Goal: Information Seeking & Learning: Check status

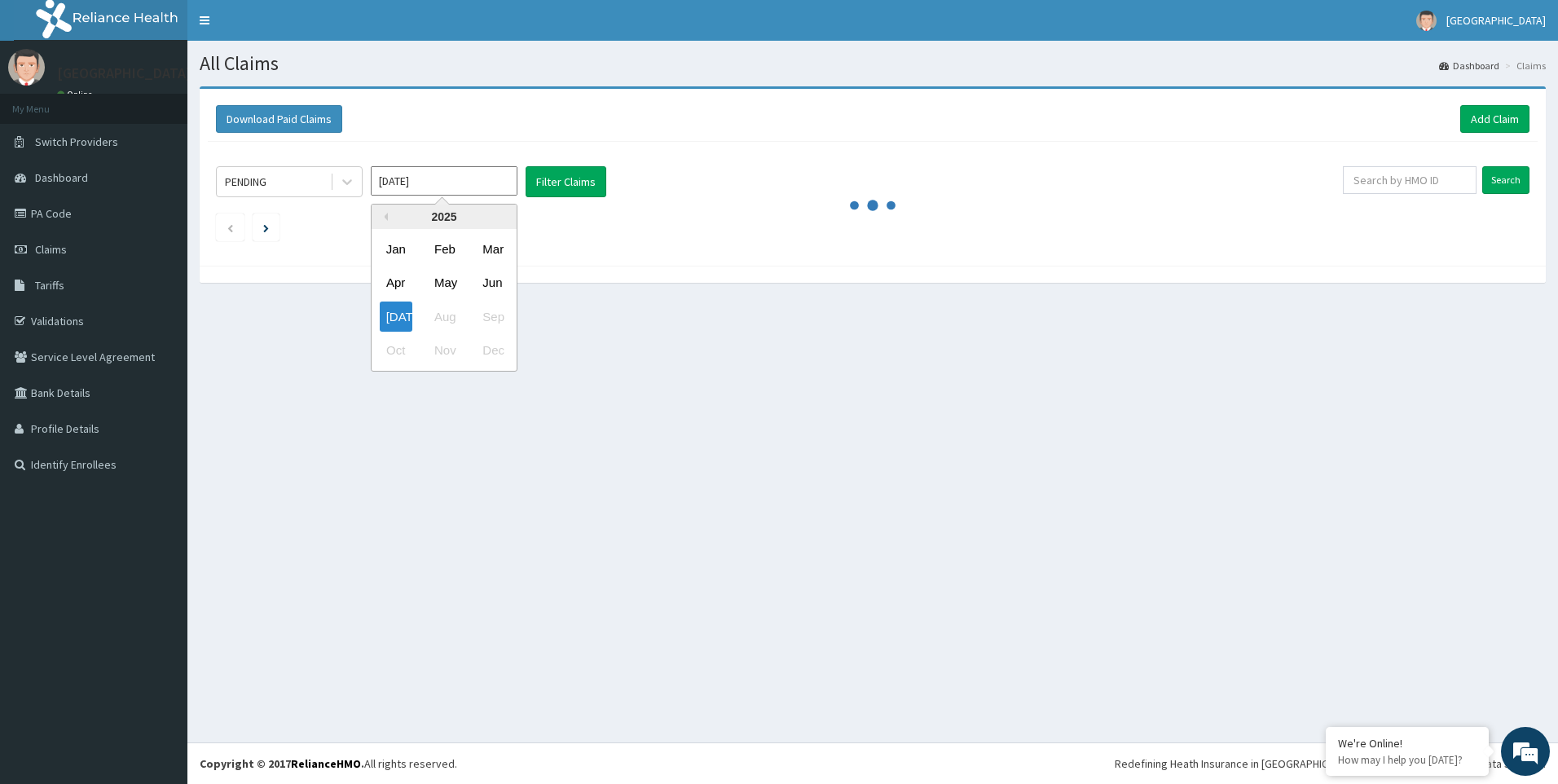
click at [485, 183] on input "[DATE]" at bounding box center [444, 181] width 146 height 29
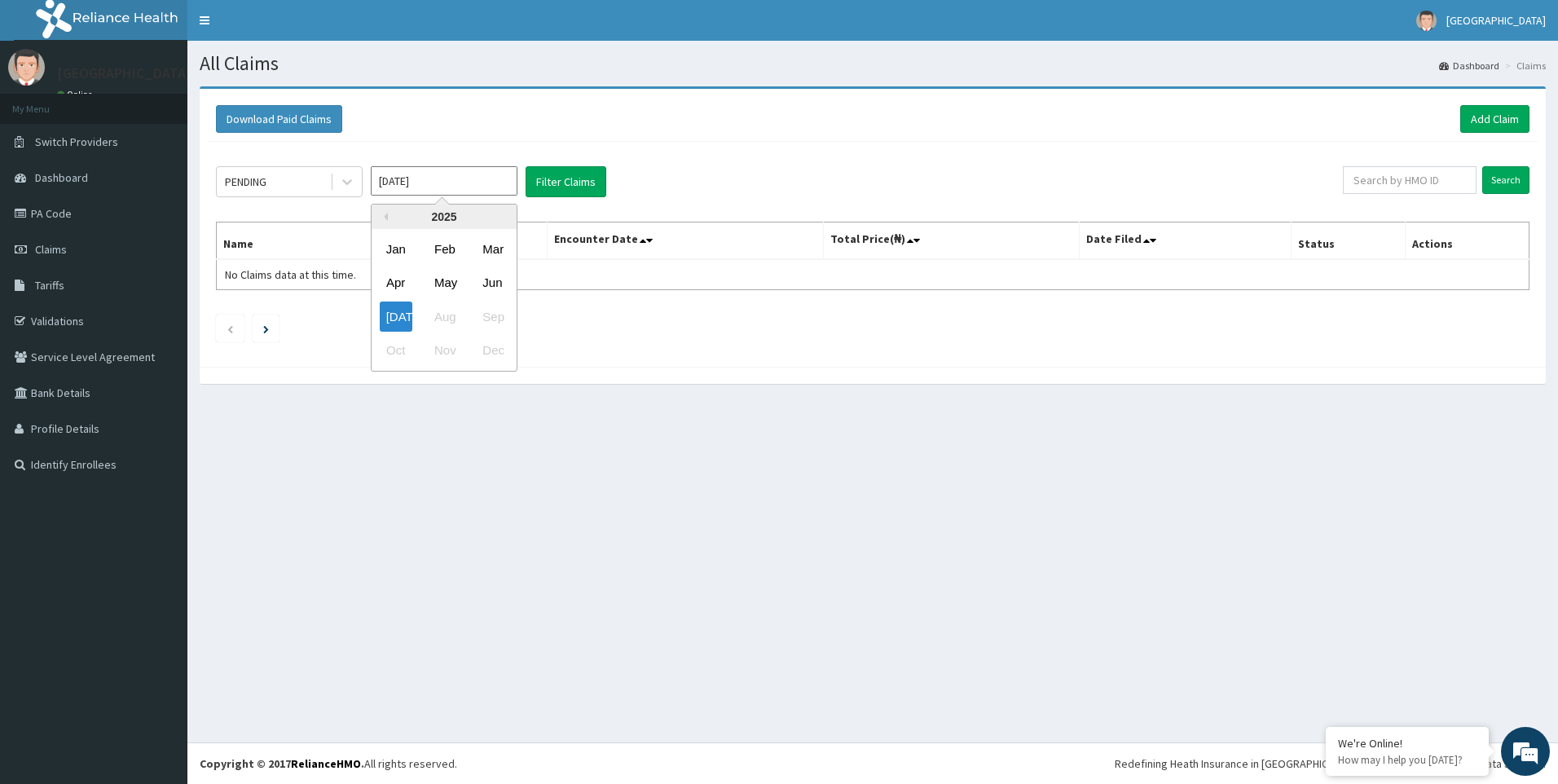
click at [262, 401] on section "Download Paid Claims Add Claim × Note you can only download claims within a max…" at bounding box center [872, 244] width 1371 height 338
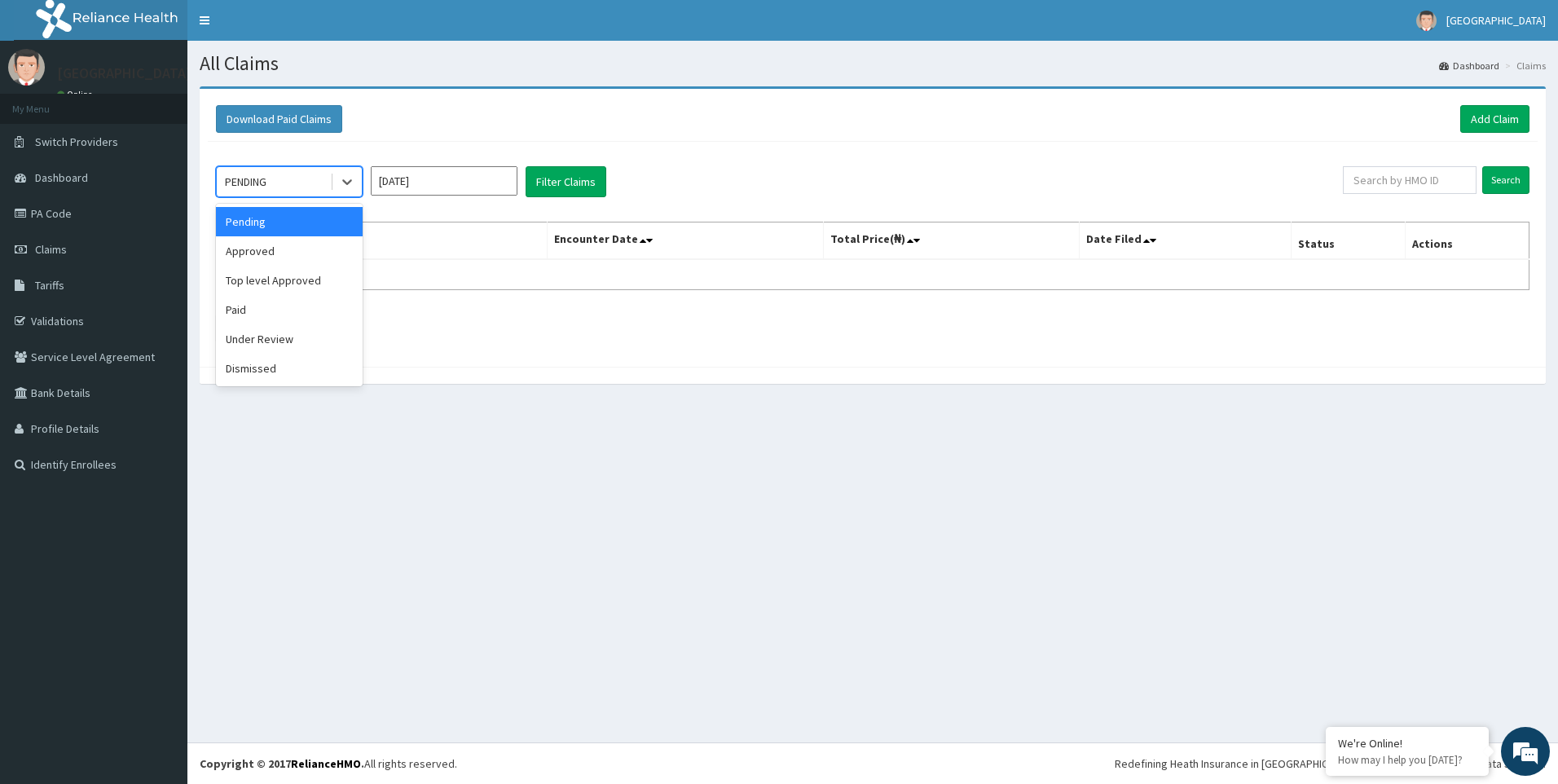
click at [305, 179] on div "PENDING" at bounding box center [273, 182] width 114 height 26
click at [293, 251] on div "Approved" at bounding box center [288, 251] width 146 height 29
drag, startPoint x: 581, startPoint y: 156, endPoint x: 583, endPoint y: 129, distance: 27.1
click at [584, 140] on div "Download Paid Claims Add Claim × Note you can only download claims within a max…" at bounding box center [873, 228] width 1346 height 278
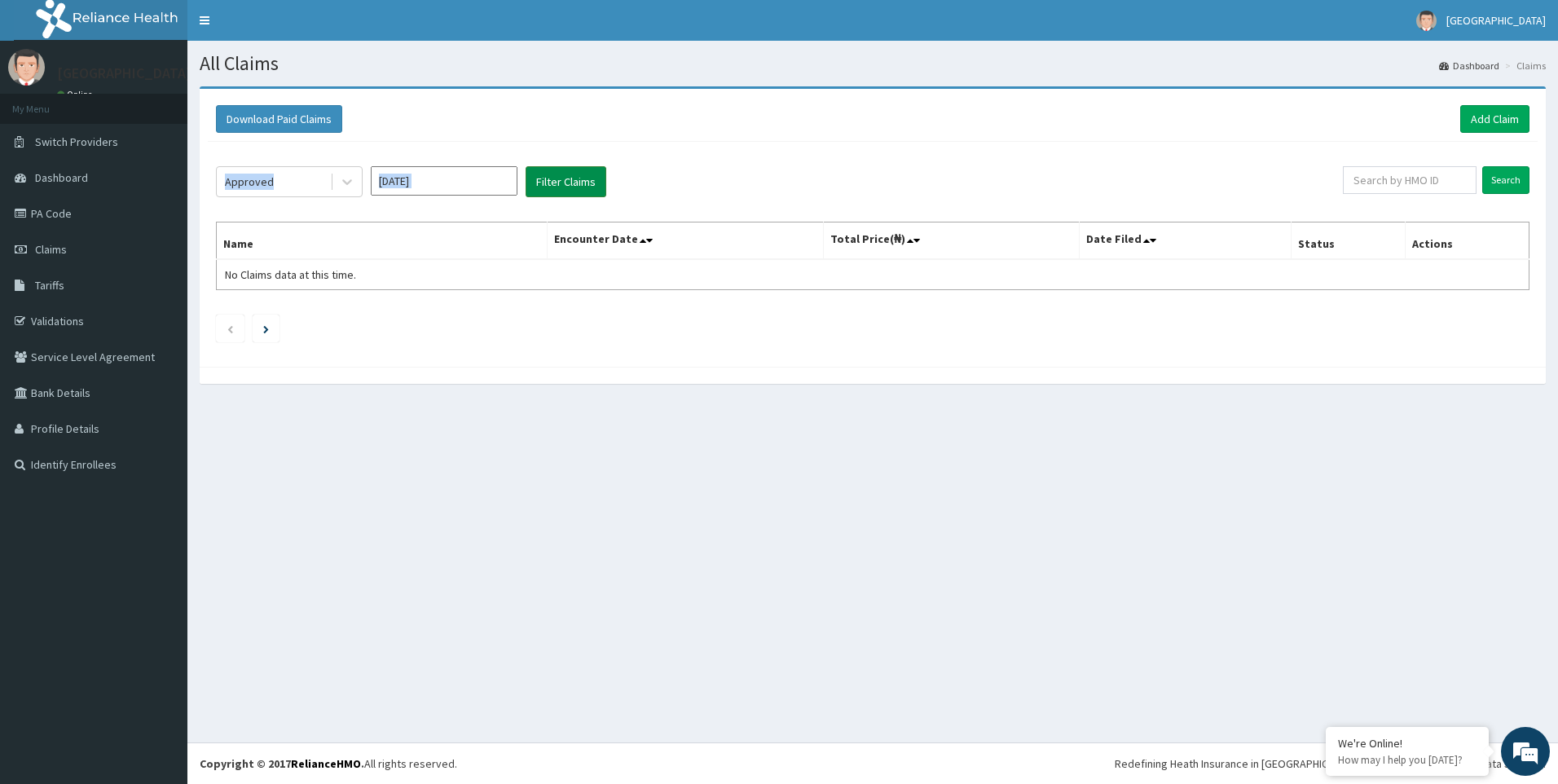
drag, startPoint x: 583, startPoint y: 129, endPoint x: 568, endPoint y: 186, distance: 58.9
click at [568, 186] on button "Filter Claims" at bounding box center [566, 182] width 81 height 31
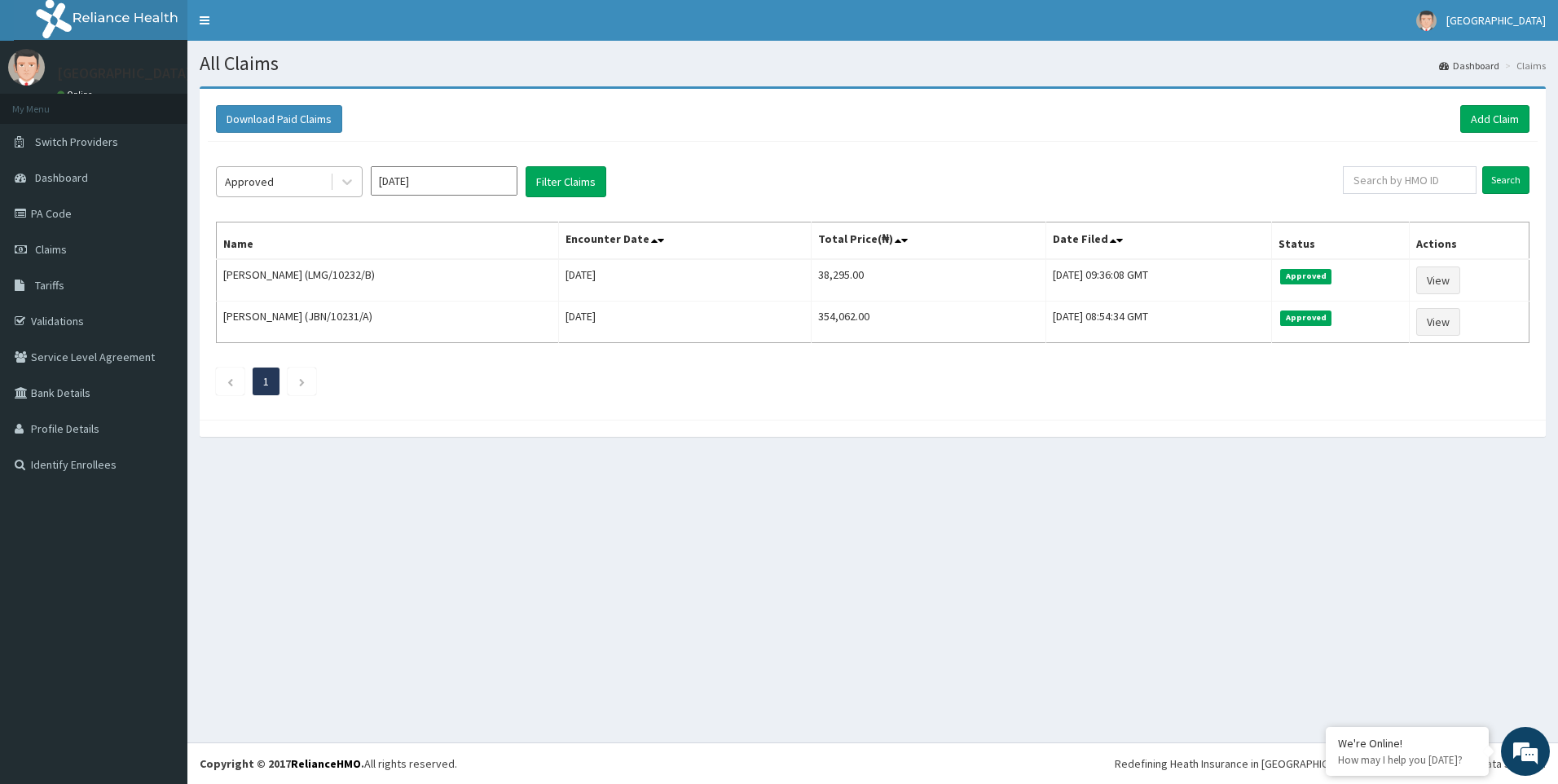
click at [284, 180] on div "Approved" at bounding box center [273, 182] width 114 height 26
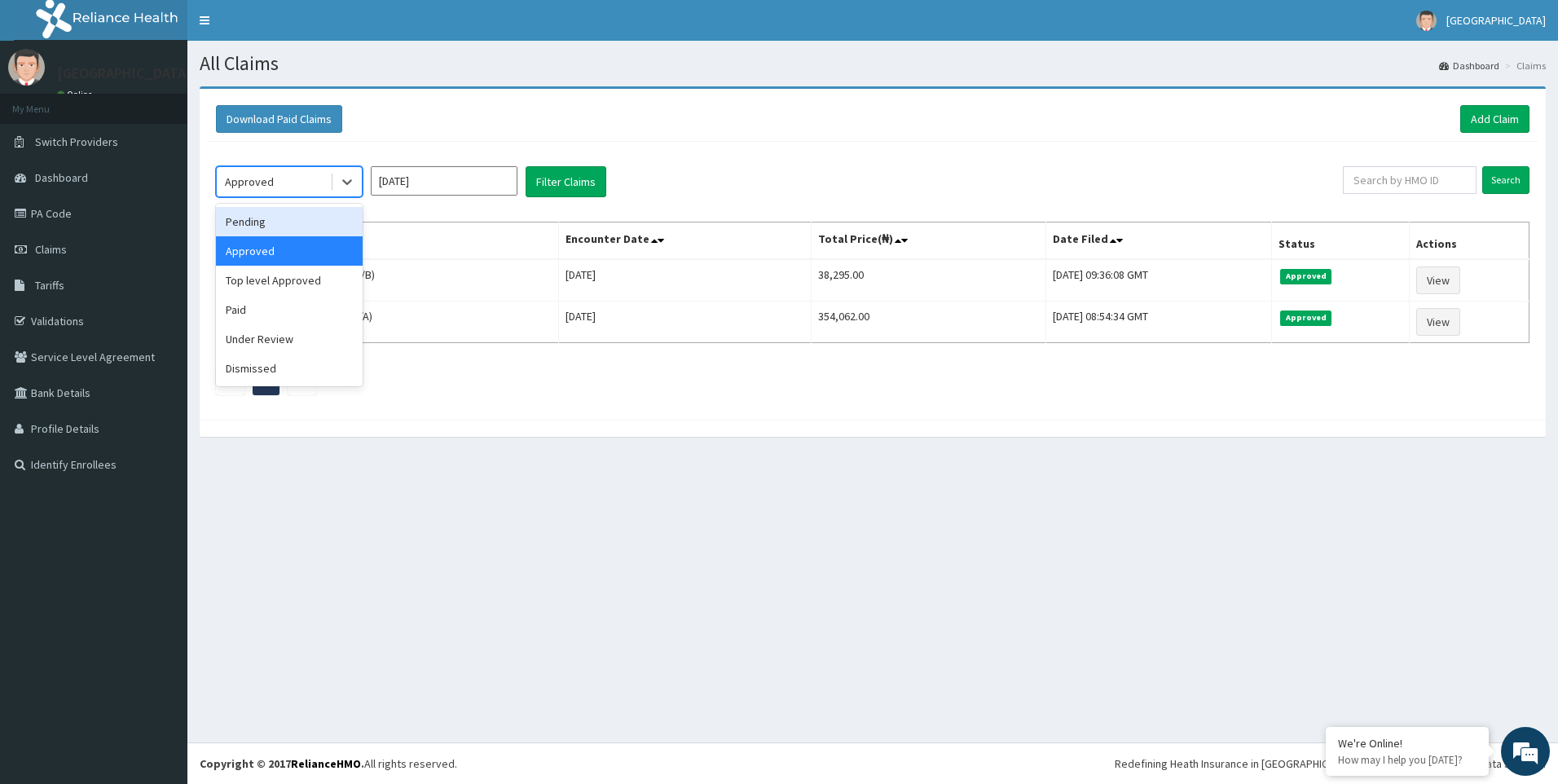
click at [301, 230] on div "Pending" at bounding box center [288, 222] width 146 height 29
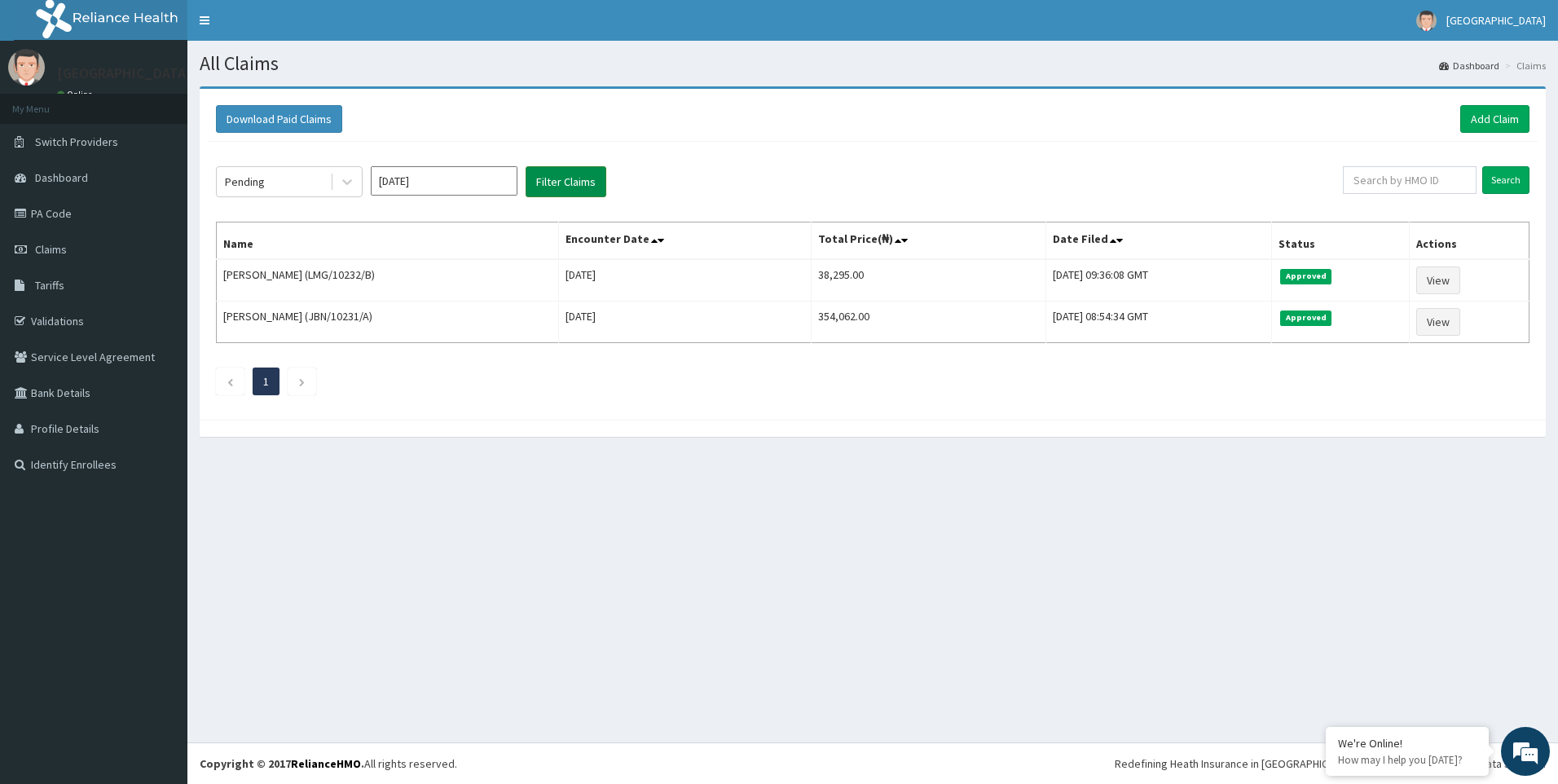
click at [556, 184] on button "Filter Claims" at bounding box center [566, 182] width 81 height 31
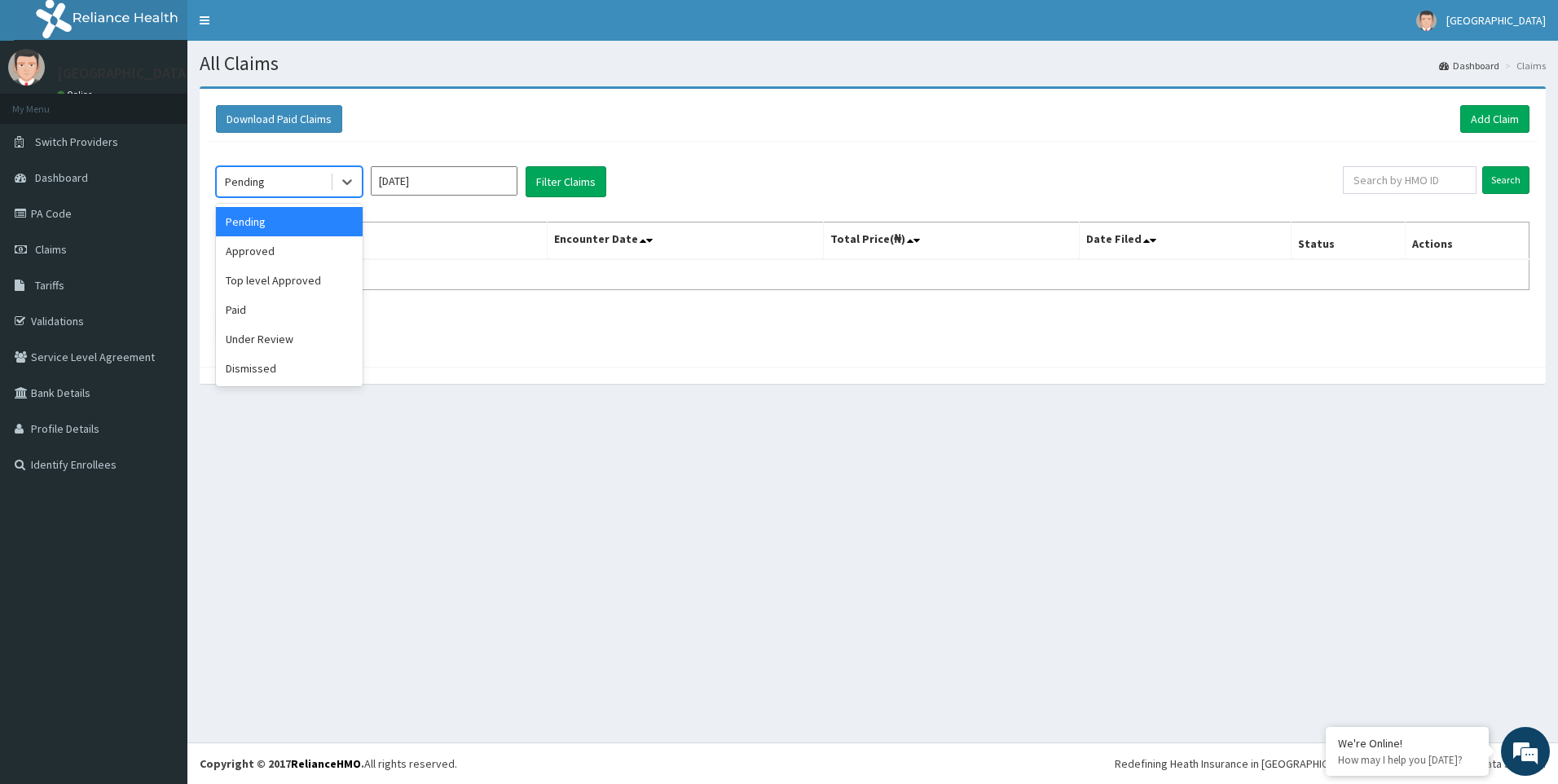
click at [307, 174] on div "Pending" at bounding box center [273, 182] width 114 height 26
click at [299, 277] on div "Top level Approved" at bounding box center [288, 280] width 146 height 29
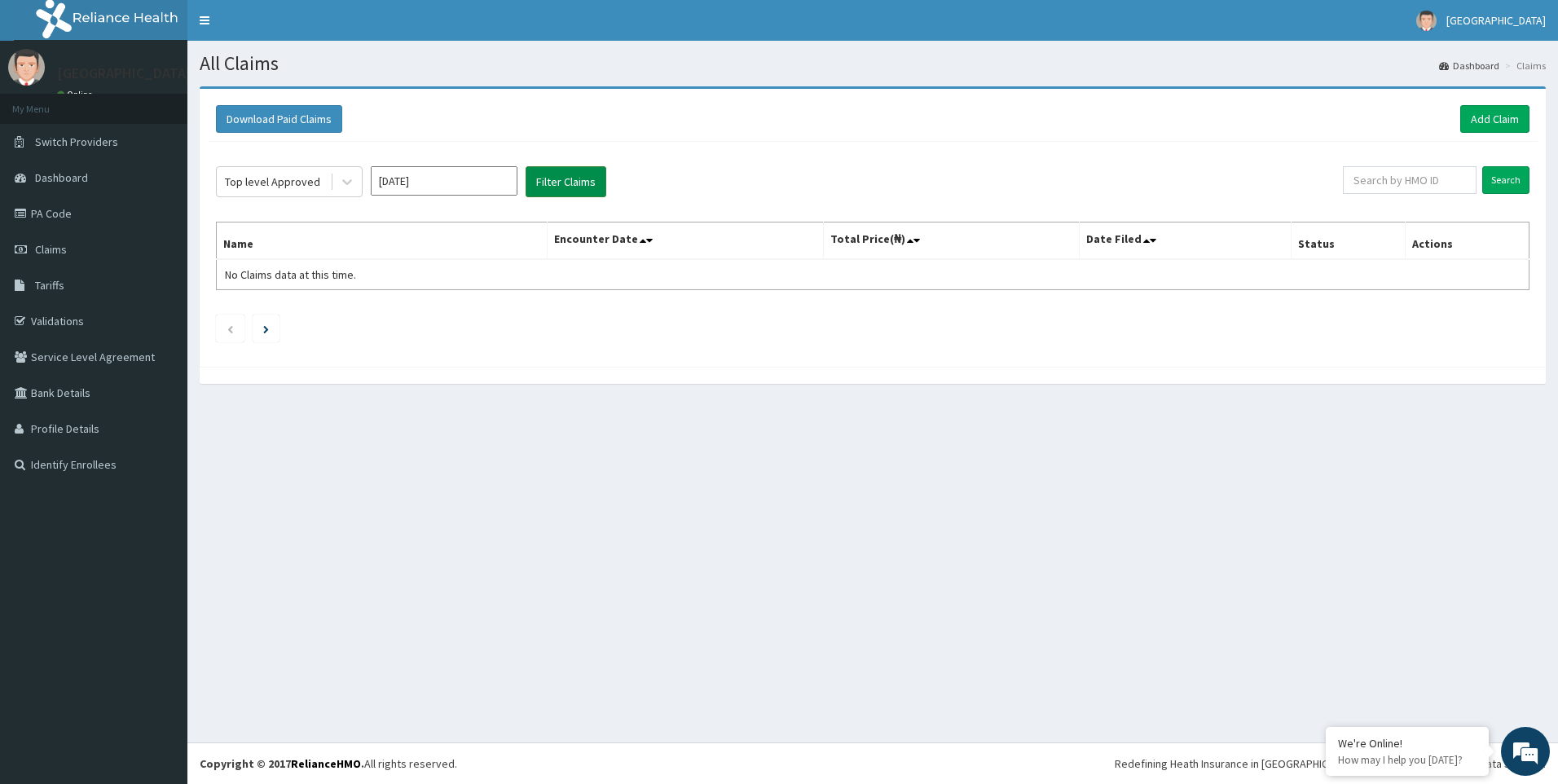
click at [559, 176] on button "Filter Claims" at bounding box center [566, 182] width 81 height 31
click at [561, 185] on button "Filter Claims" at bounding box center [566, 182] width 81 height 31
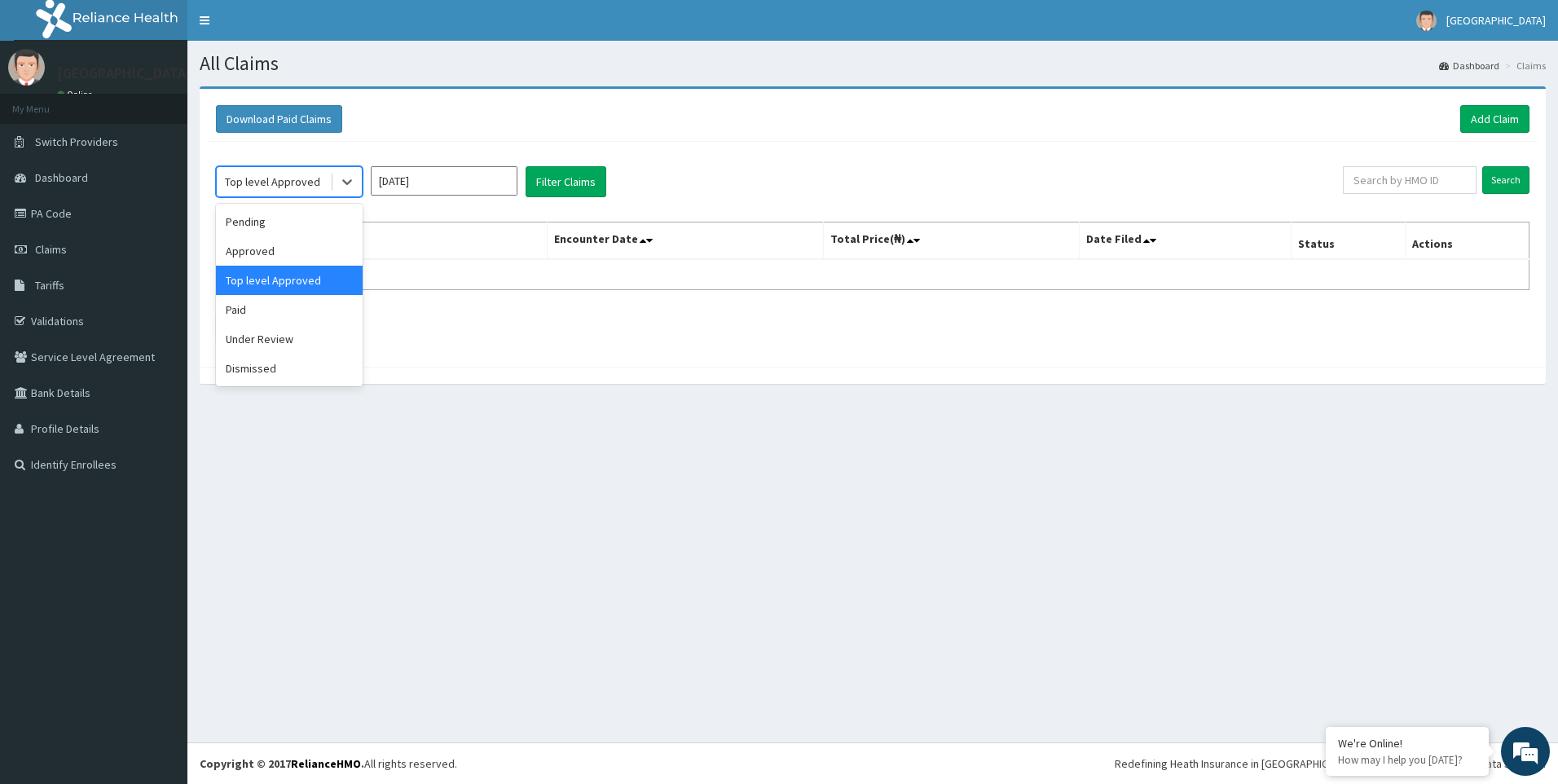
click at [254, 176] on div "Top level Approved" at bounding box center [272, 182] width 95 height 16
click at [278, 305] on div "Paid" at bounding box center [288, 309] width 146 height 29
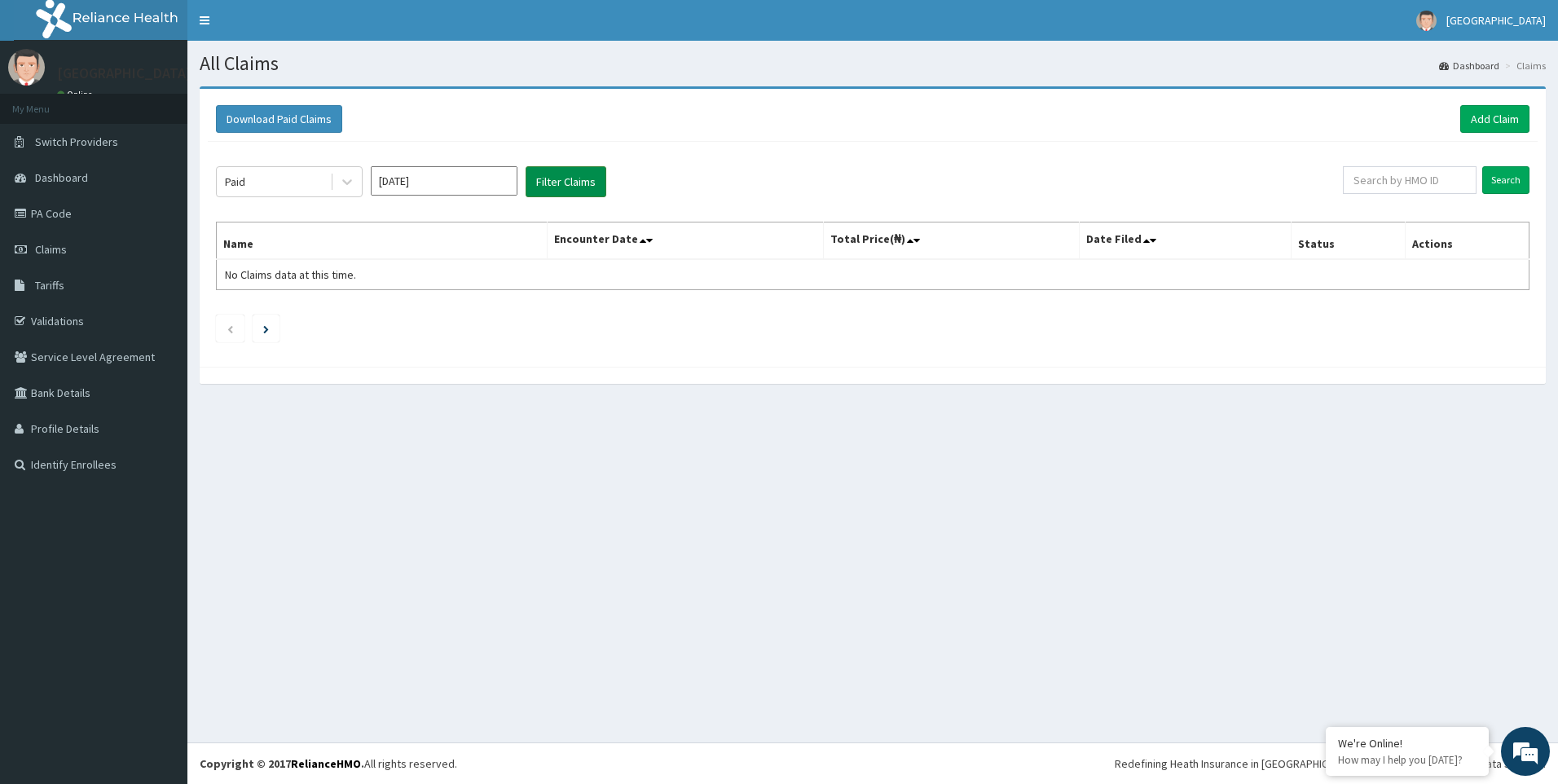
click at [573, 184] on button "Filter Claims" at bounding box center [566, 182] width 81 height 31
click at [297, 174] on div "Paid" at bounding box center [273, 182] width 114 height 26
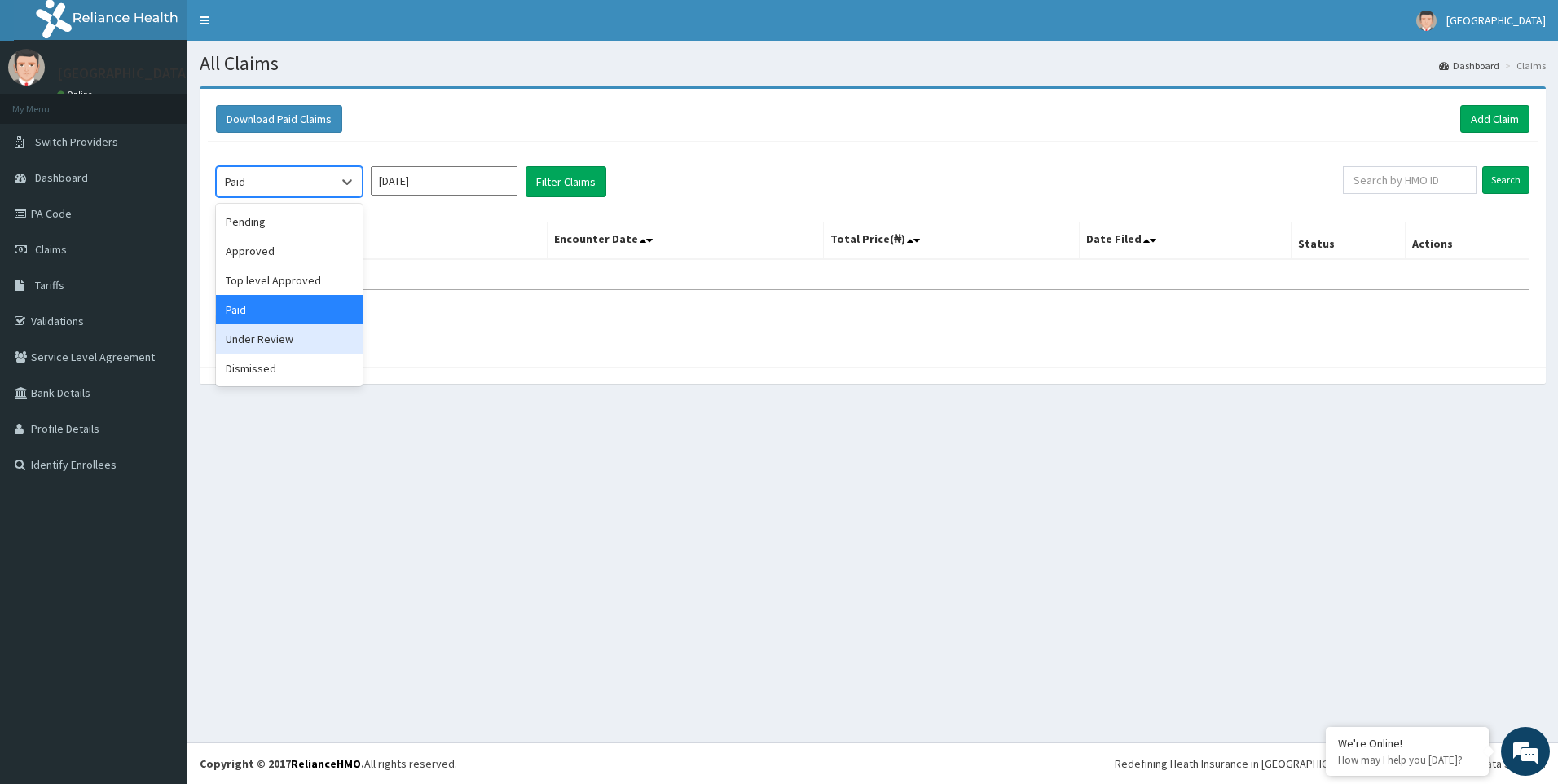
click at [306, 333] on div "Under Review" at bounding box center [288, 339] width 146 height 29
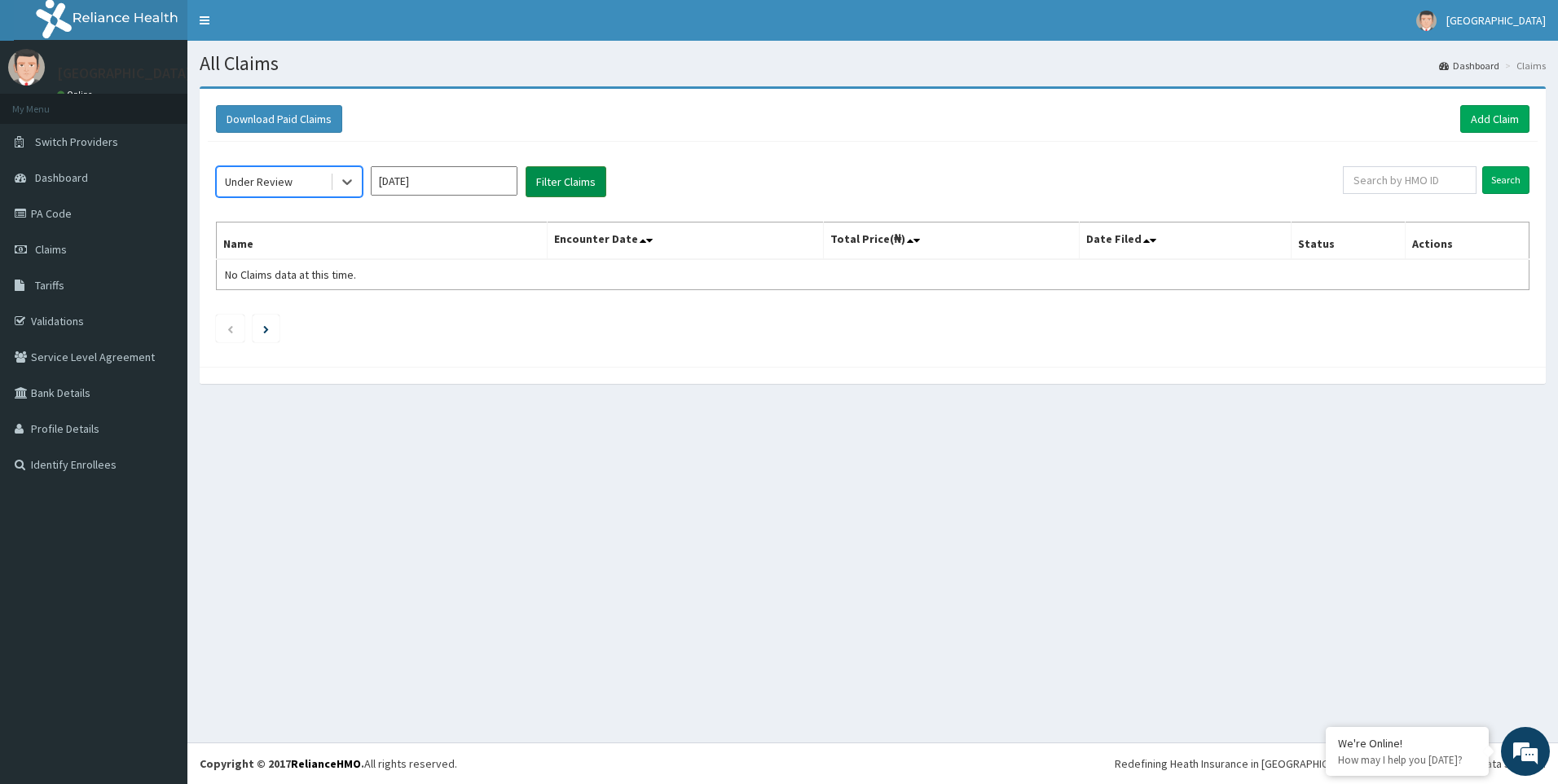
click at [585, 184] on button "Filter Claims" at bounding box center [566, 182] width 81 height 31
click at [272, 185] on div "Under Review" at bounding box center [258, 182] width 67 height 16
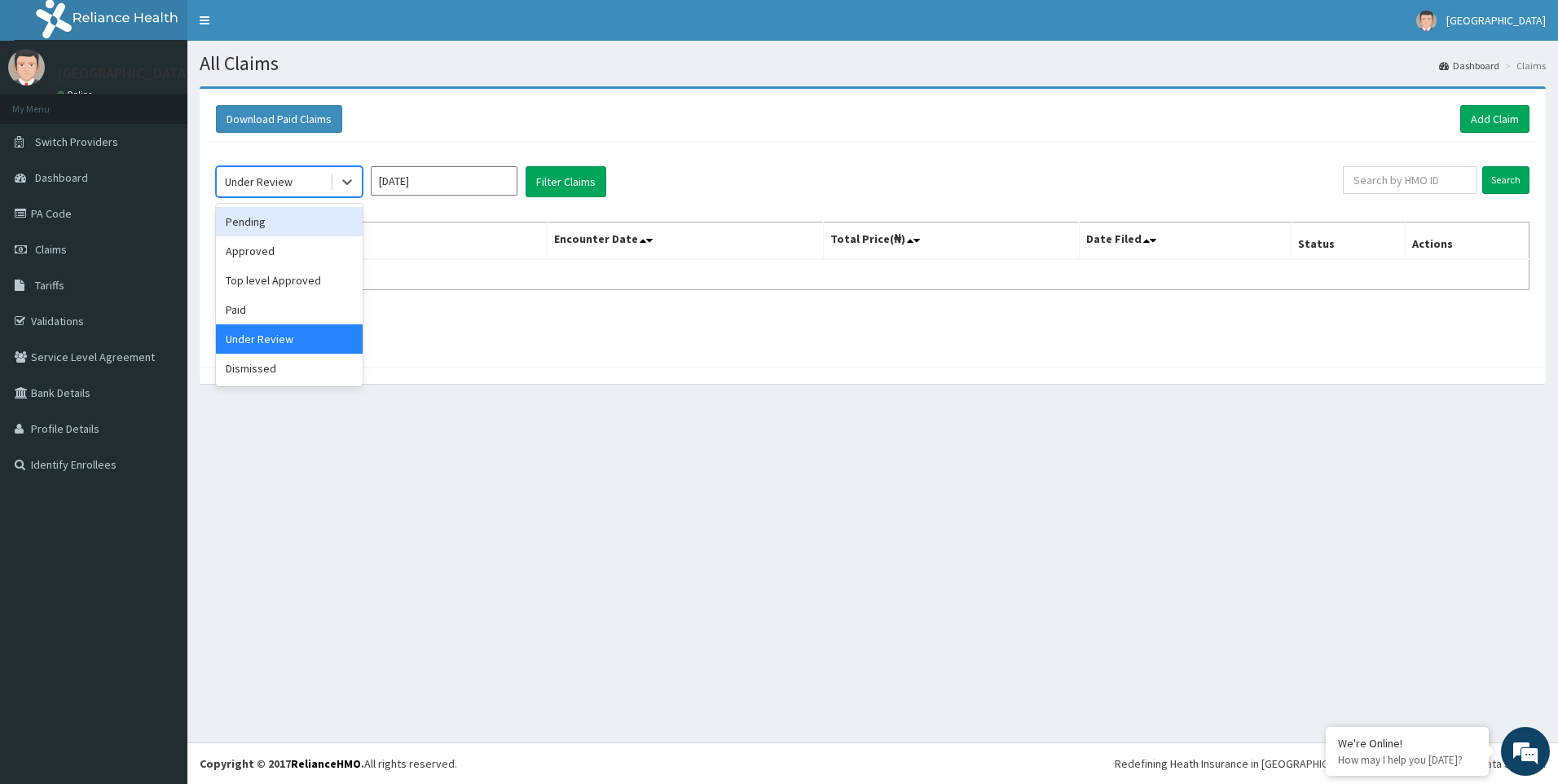
click at [273, 227] on div "Pending" at bounding box center [288, 222] width 146 height 29
click at [276, 180] on div "Pending" at bounding box center [273, 182] width 114 height 26
click at [441, 173] on input "[DATE]" at bounding box center [444, 181] width 146 height 29
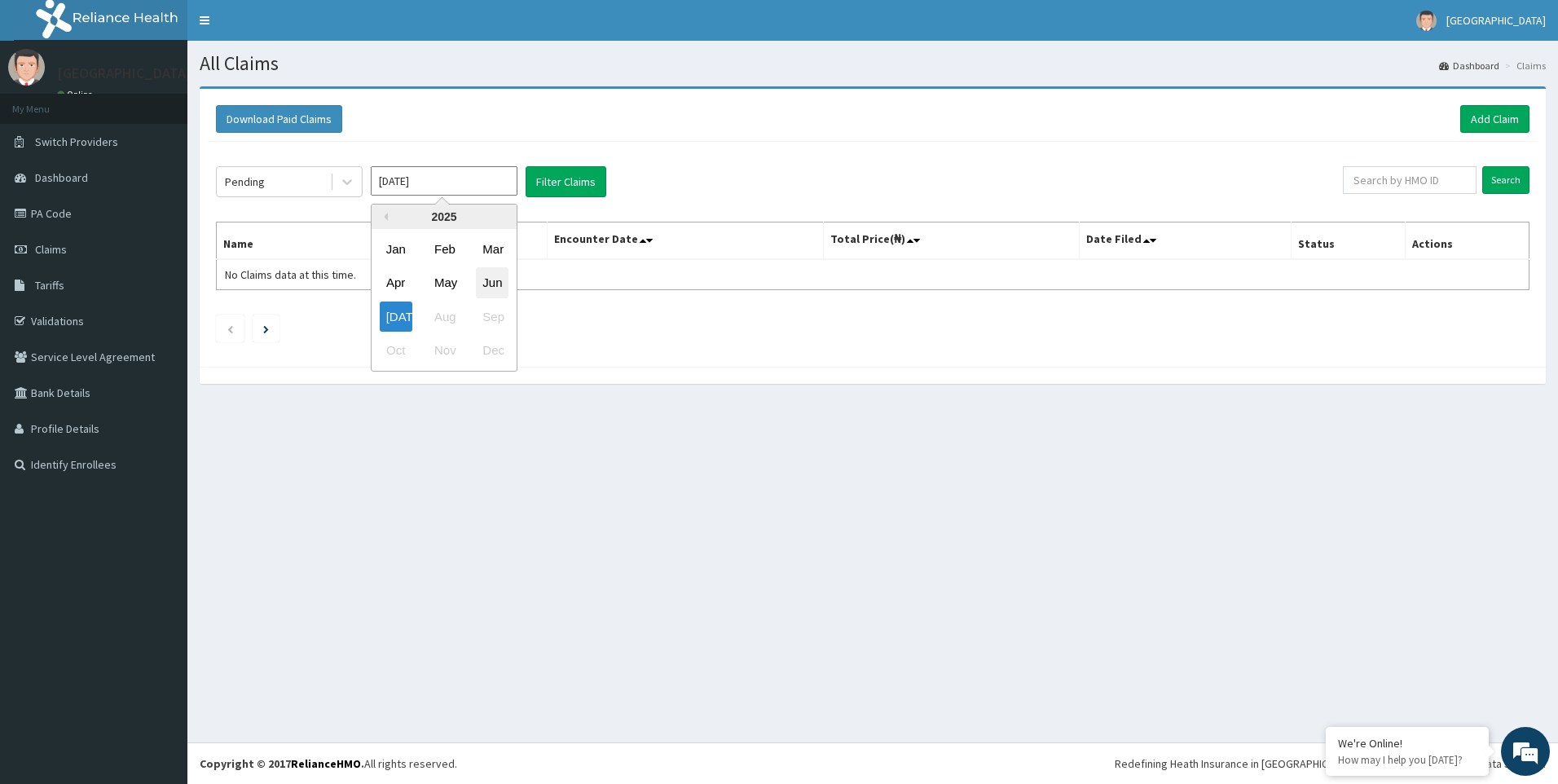
click at [500, 286] on div "Jun" at bounding box center [492, 283] width 33 height 30
click at [590, 181] on button "Filter Claims" at bounding box center [566, 182] width 81 height 31
click at [255, 180] on div "Pending" at bounding box center [245, 182] width 40 height 16
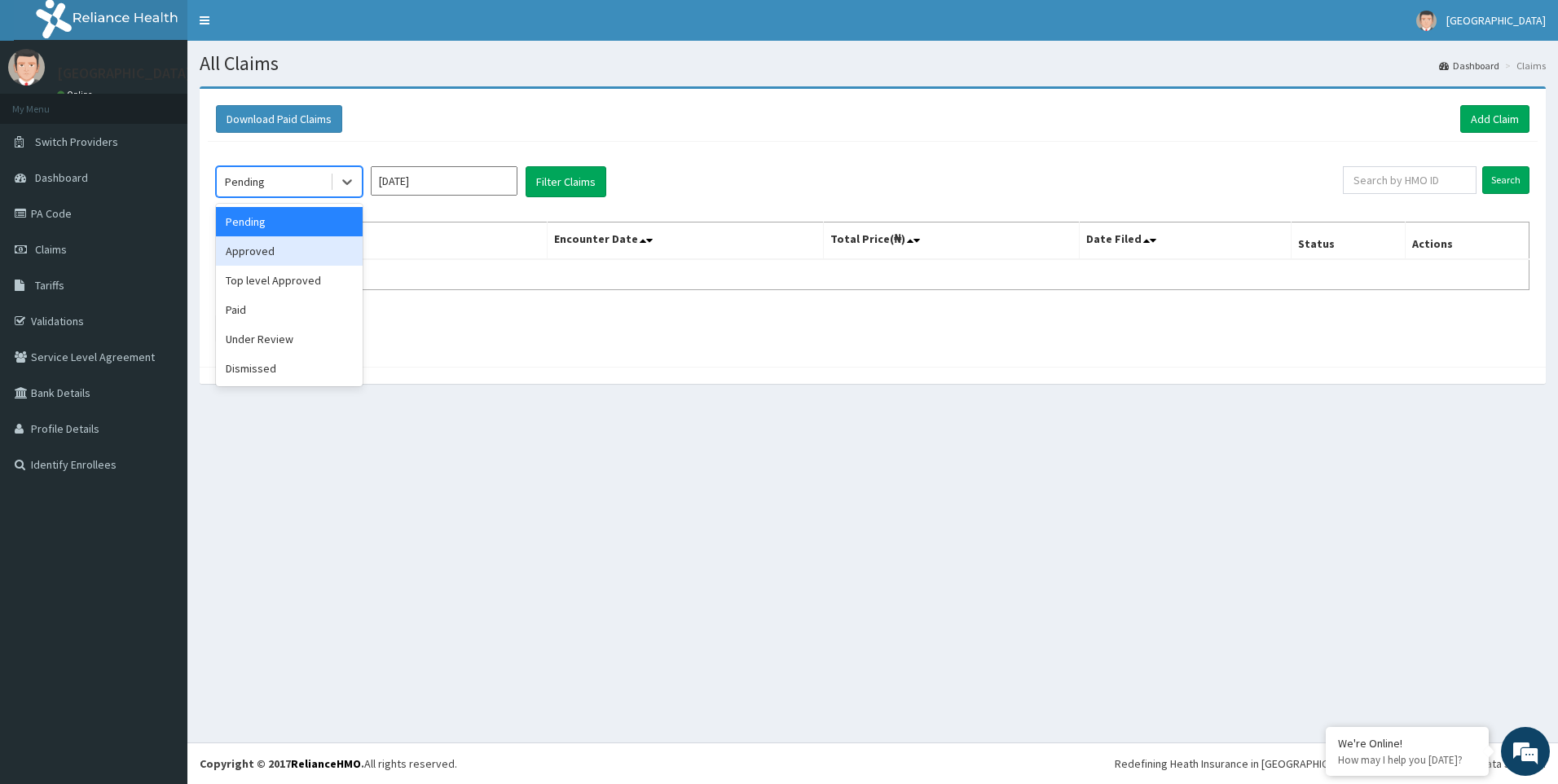
click at [289, 257] on div "Approved" at bounding box center [288, 251] width 146 height 29
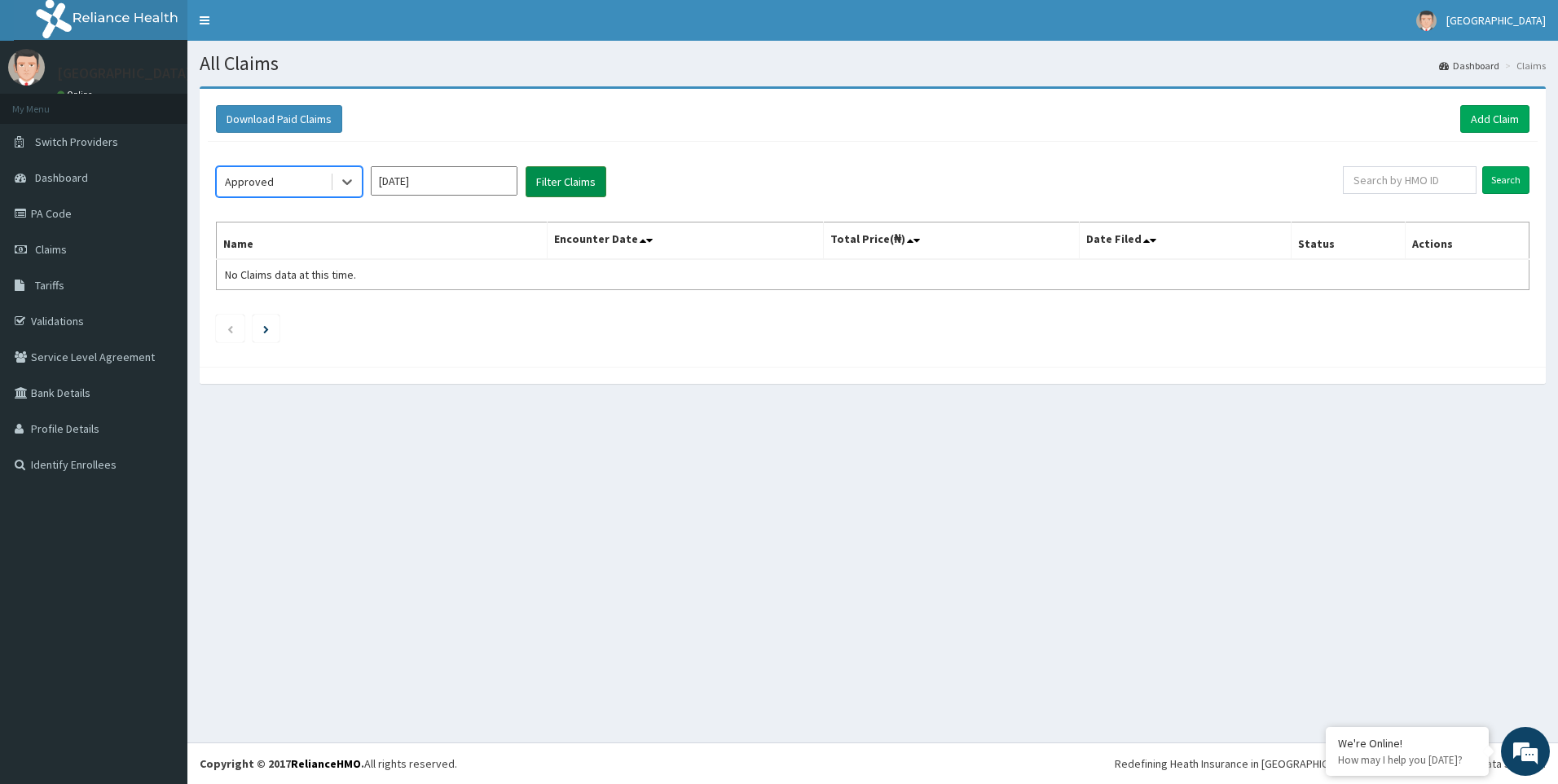
click at [600, 178] on button "Filter Claims" at bounding box center [566, 182] width 81 height 31
click at [280, 176] on div "Approved" at bounding box center [273, 182] width 114 height 26
click at [303, 278] on div "Top level Approved" at bounding box center [288, 280] width 146 height 29
click at [556, 180] on button "Filter Claims" at bounding box center [566, 182] width 81 height 31
click at [278, 169] on div "Top level Approved" at bounding box center [273, 182] width 114 height 26
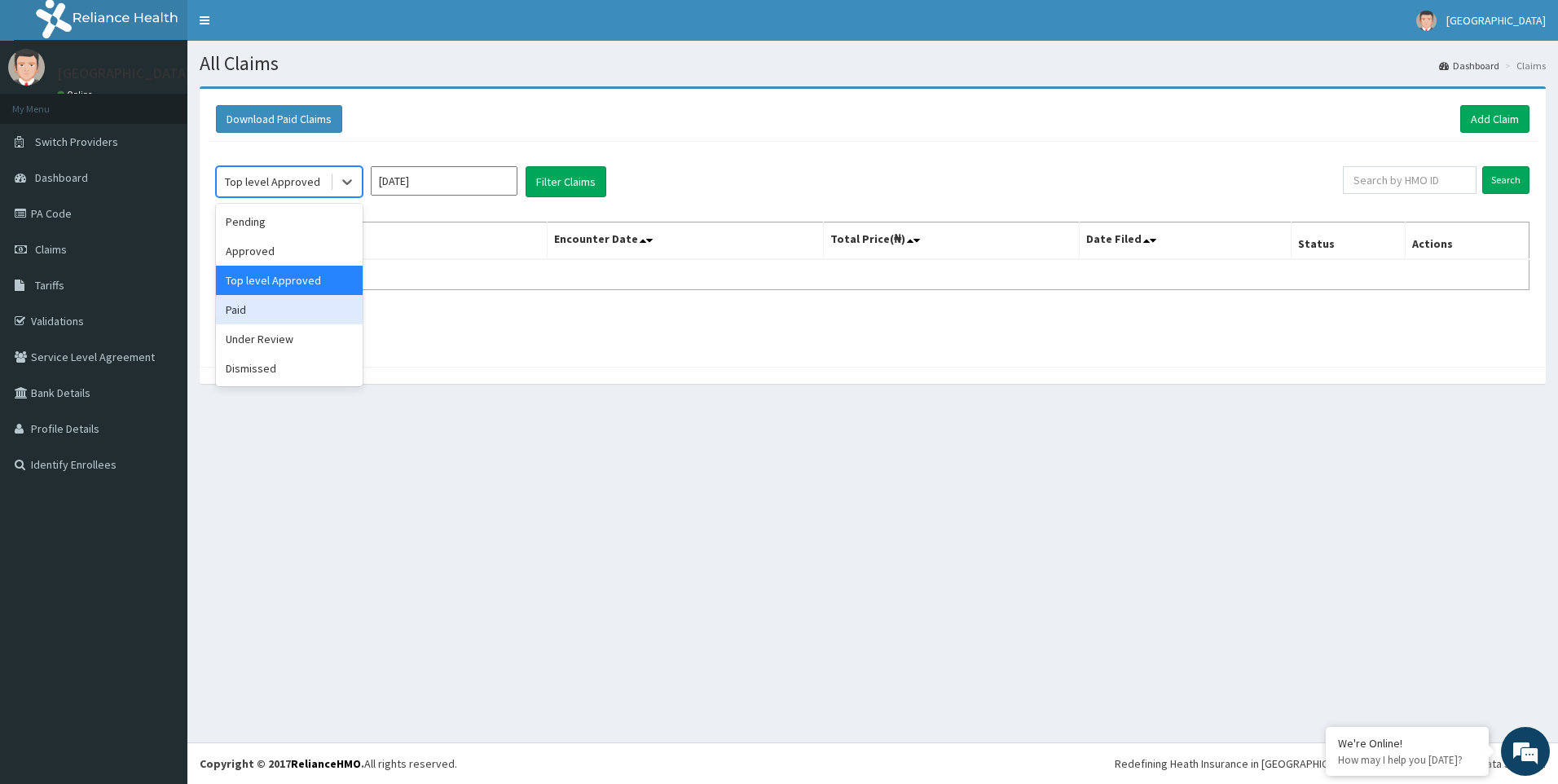
click at [271, 305] on div "Paid" at bounding box center [288, 309] width 146 height 29
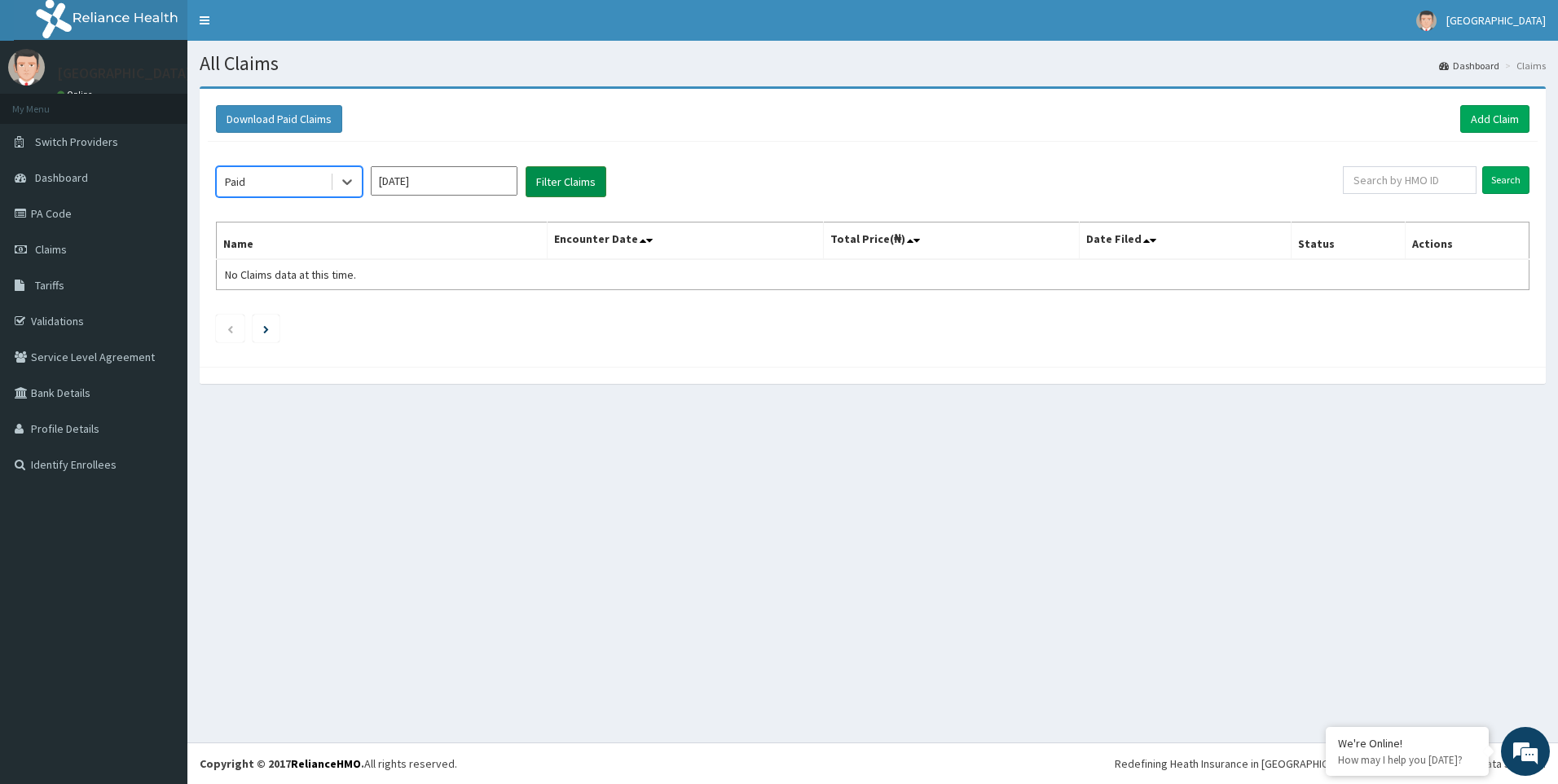
click at [549, 172] on button "Filter Claims" at bounding box center [566, 182] width 81 height 31
click at [577, 184] on button "Filter Claims" at bounding box center [566, 182] width 81 height 31
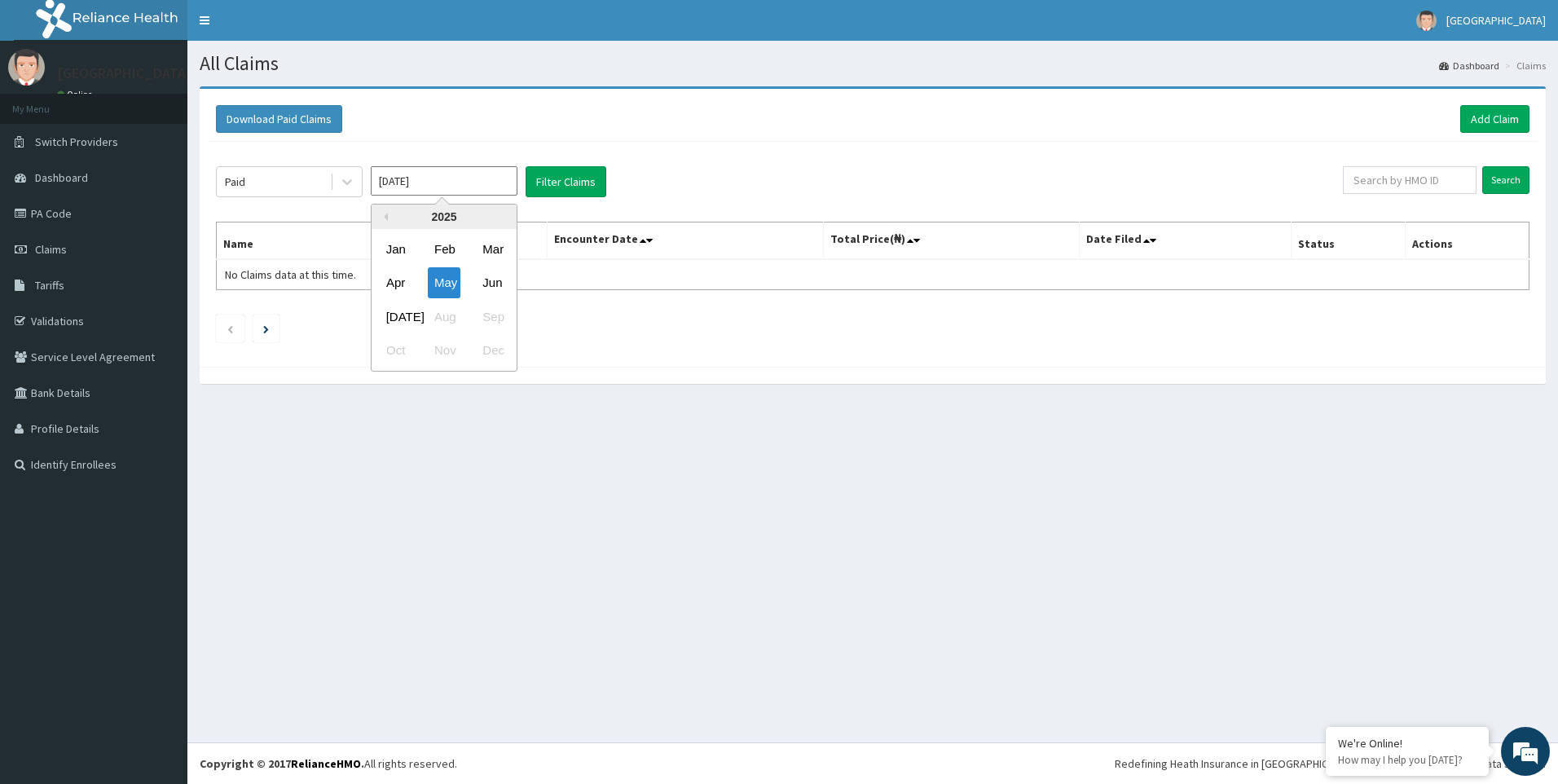
click at [488, 181] on input "May 2025" at bounding box center [444, 181] width 146 height 29
click at [493, 286] on div "Jun" at bounding box center [492, 283] width 33 height 30
click at [582, 185] on button "Filter Claims" at bounding box center [566, 182] width 81 height 31
click at [450, 182] on input "May 2025" at bounding box center [444, 181] width 146 height 29
click at [487, 281] on div "Jun" at bounding box center [492, 283] width 33 height 30
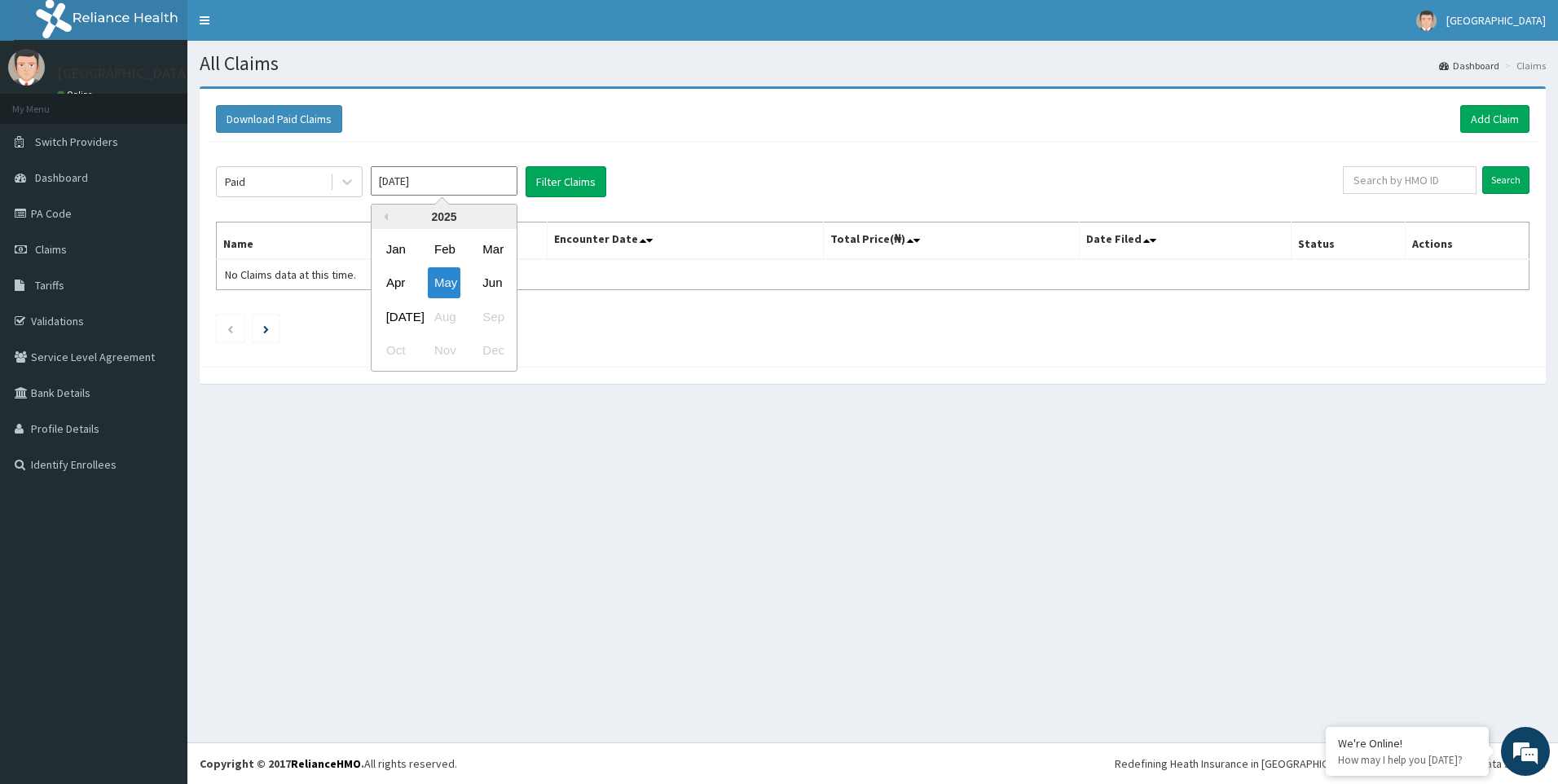
click at [443, 180] on input "May 2025" at bounding box center [444, 181] width 146 height 29
click at [397, 312] on div "Jul" at bounding box center [397, 317] width 33 height 30
click at [556, 182] on button "Filter Claims" at bounding box center [566, 182] width 81 height 31
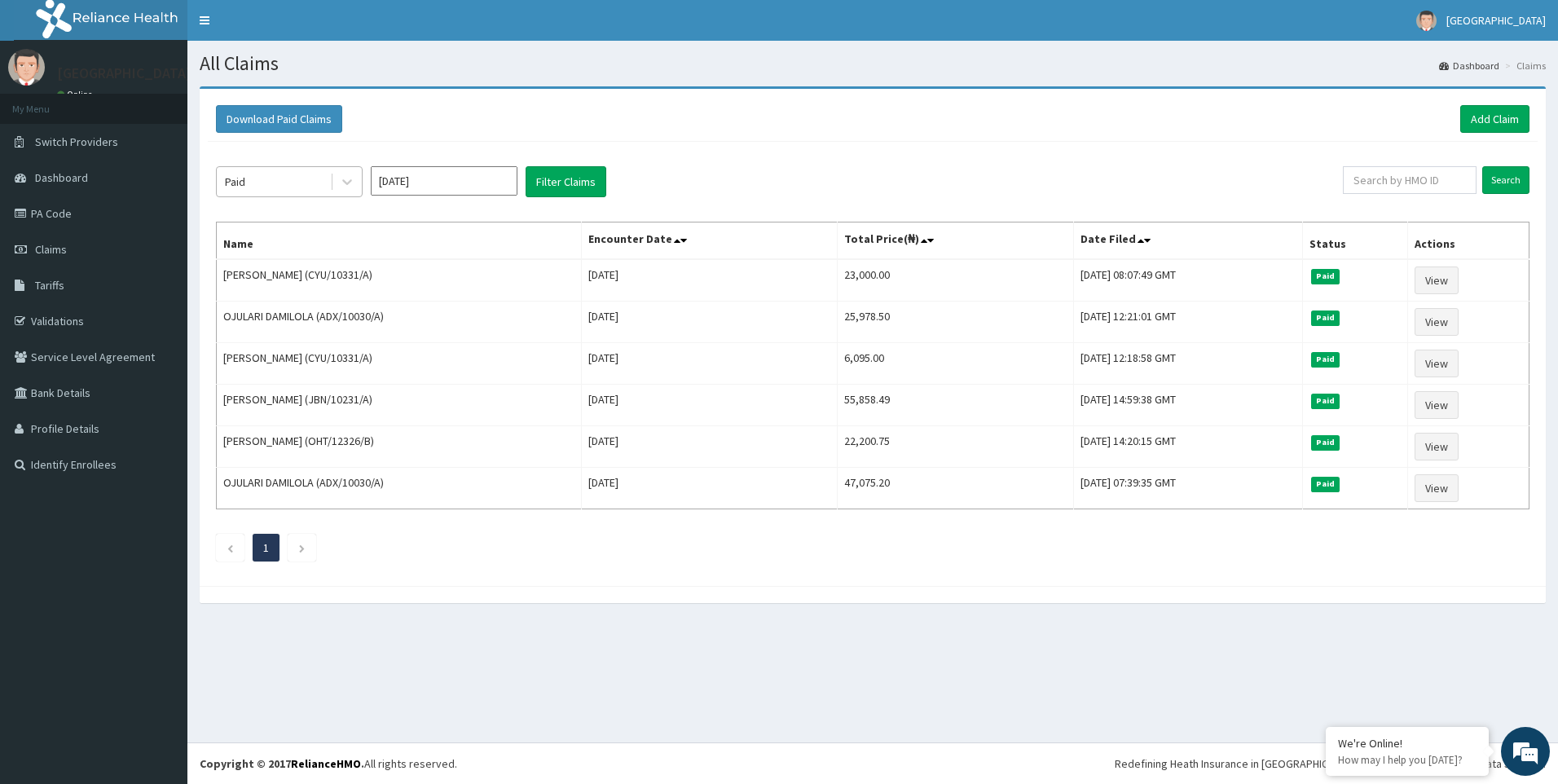
click at [299, 193] on div "Paid" at bounding box center [273, 182] width 114 height 26
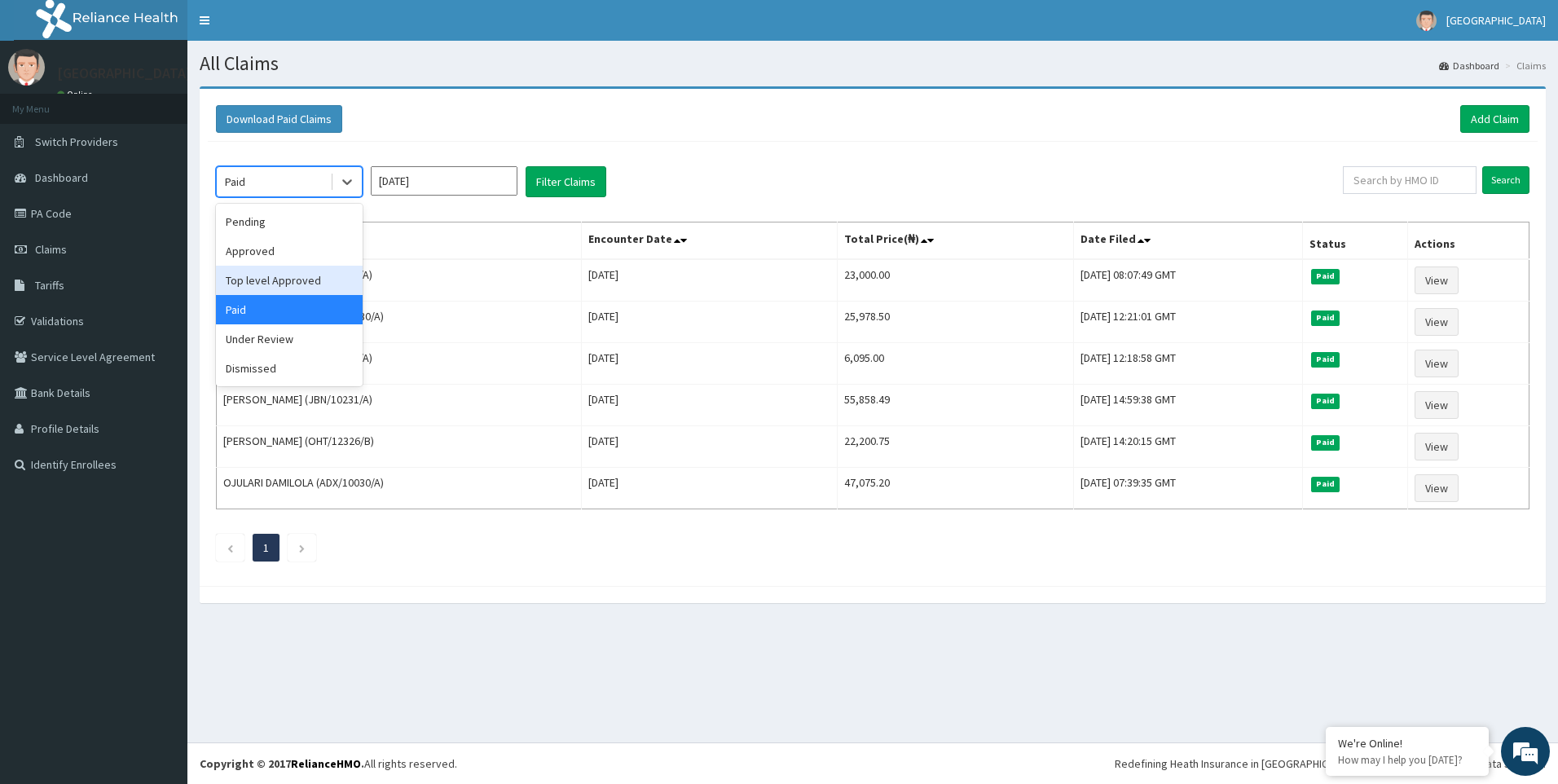
click at [302, 280] on div "Top level Approved" at bounding box center [288, 280] width 146 height 29
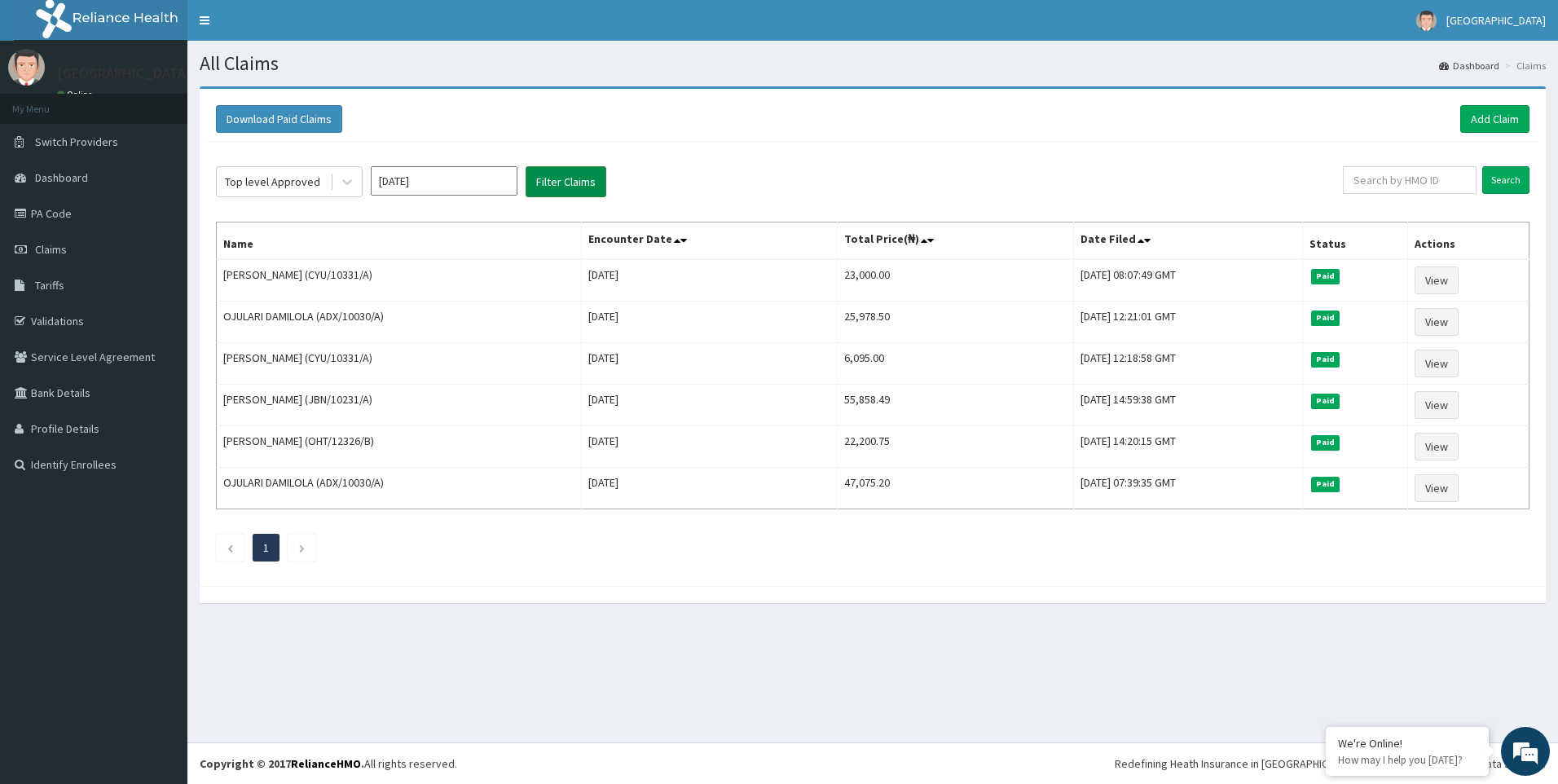
click at [553, 187] on button "Filter Claims" at bounding box center [566, 182] width 81 height 31
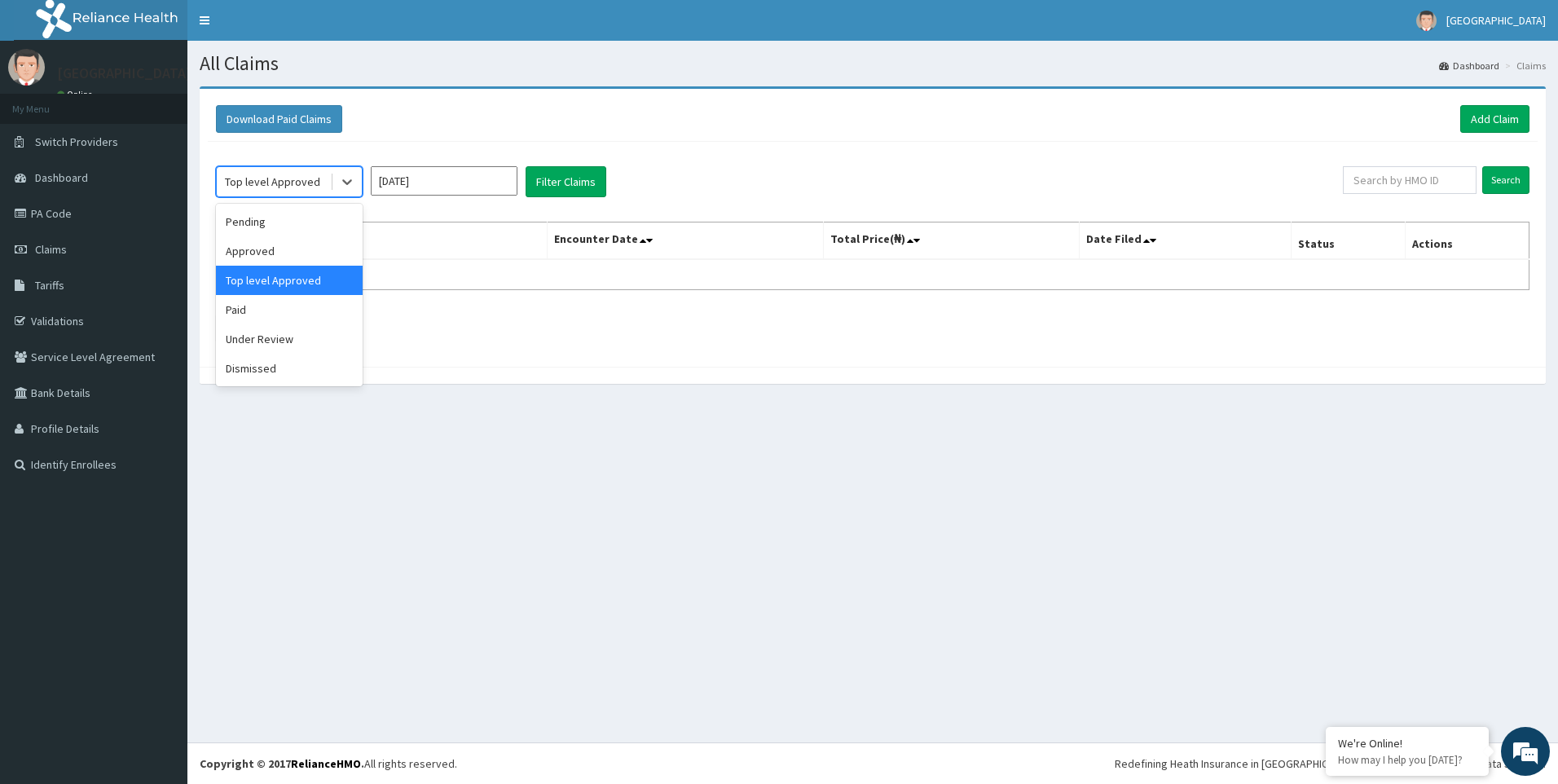
click at [286, 183] on div "Top level Approved" at bounding box center [272, 182] width 95 height 16
click at [295, 243] on div "Approved" at bounding box center [288, 251] width 146 height 29
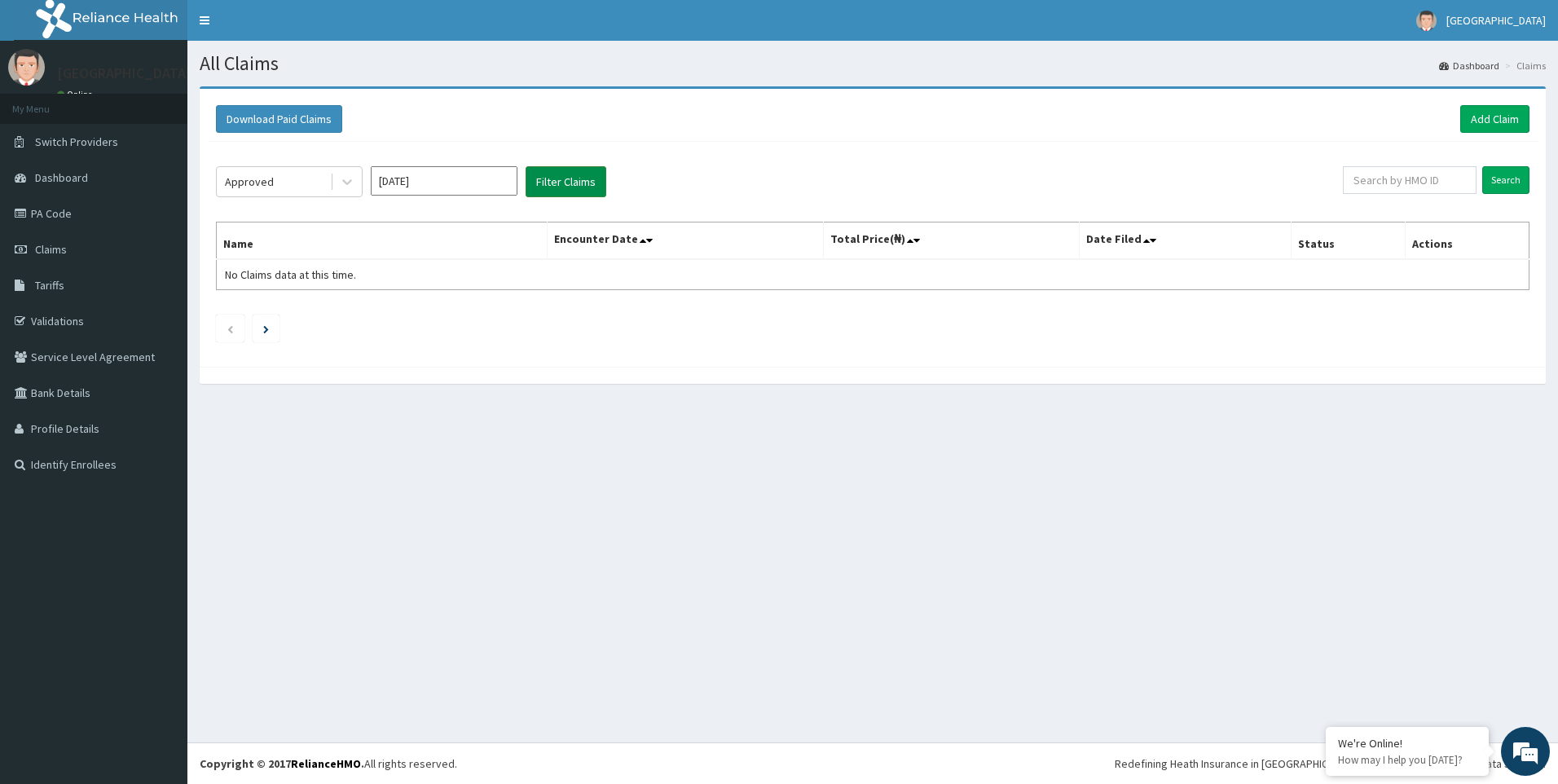
click at [553, 180] on button "Filter Claims" at bounding box center [566, 182] width 81 height 31
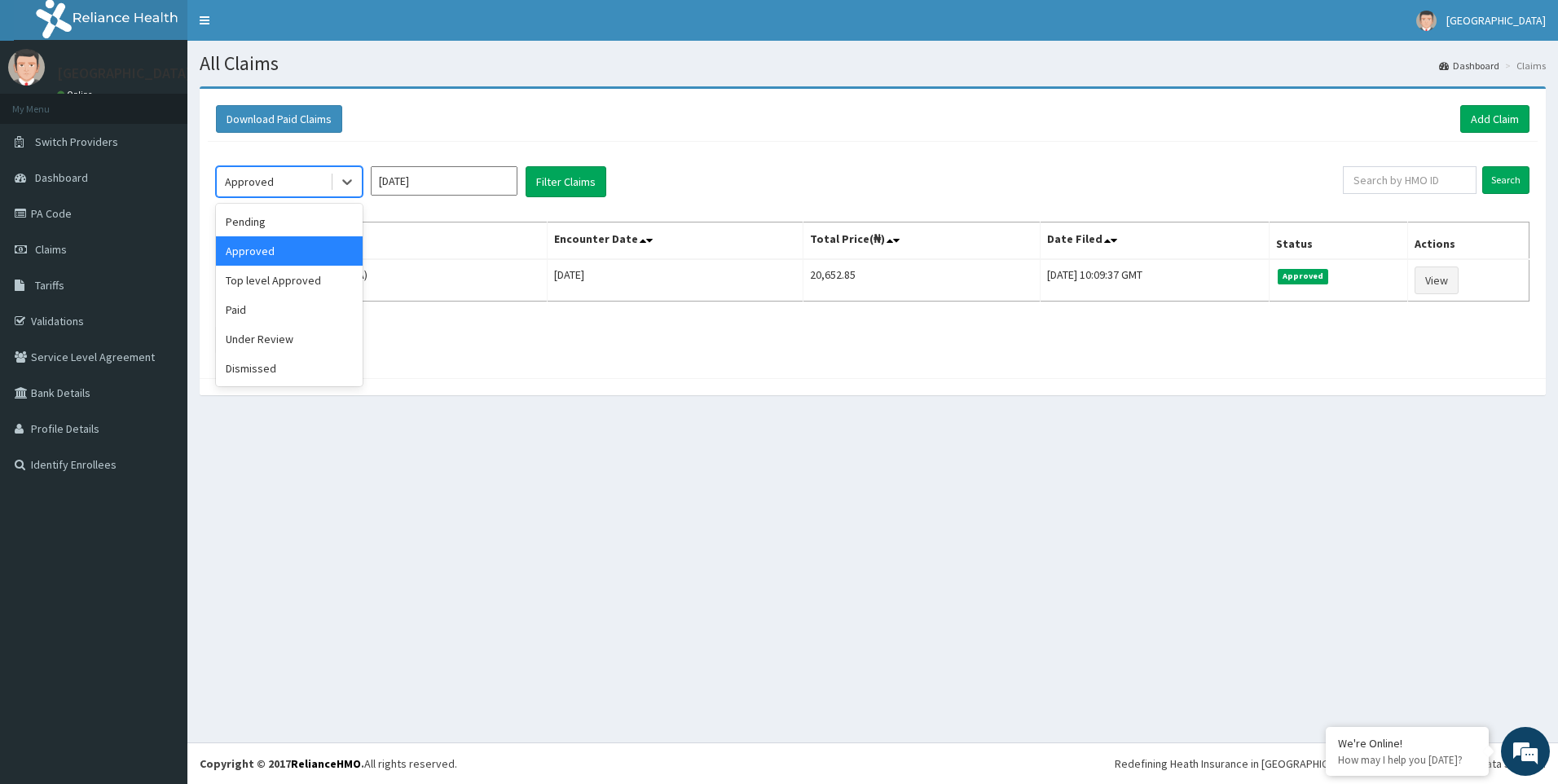
click at [263, 182] on div "Approved" at bounding box center [249, 182] width 49 height 16
click at [256, 215] on div "Pending" at bounding box center [288, 222] width 146 height 29
click at [588, 184] on button "Filter Claims" at bounding box center [566, 182] width 81 height 31
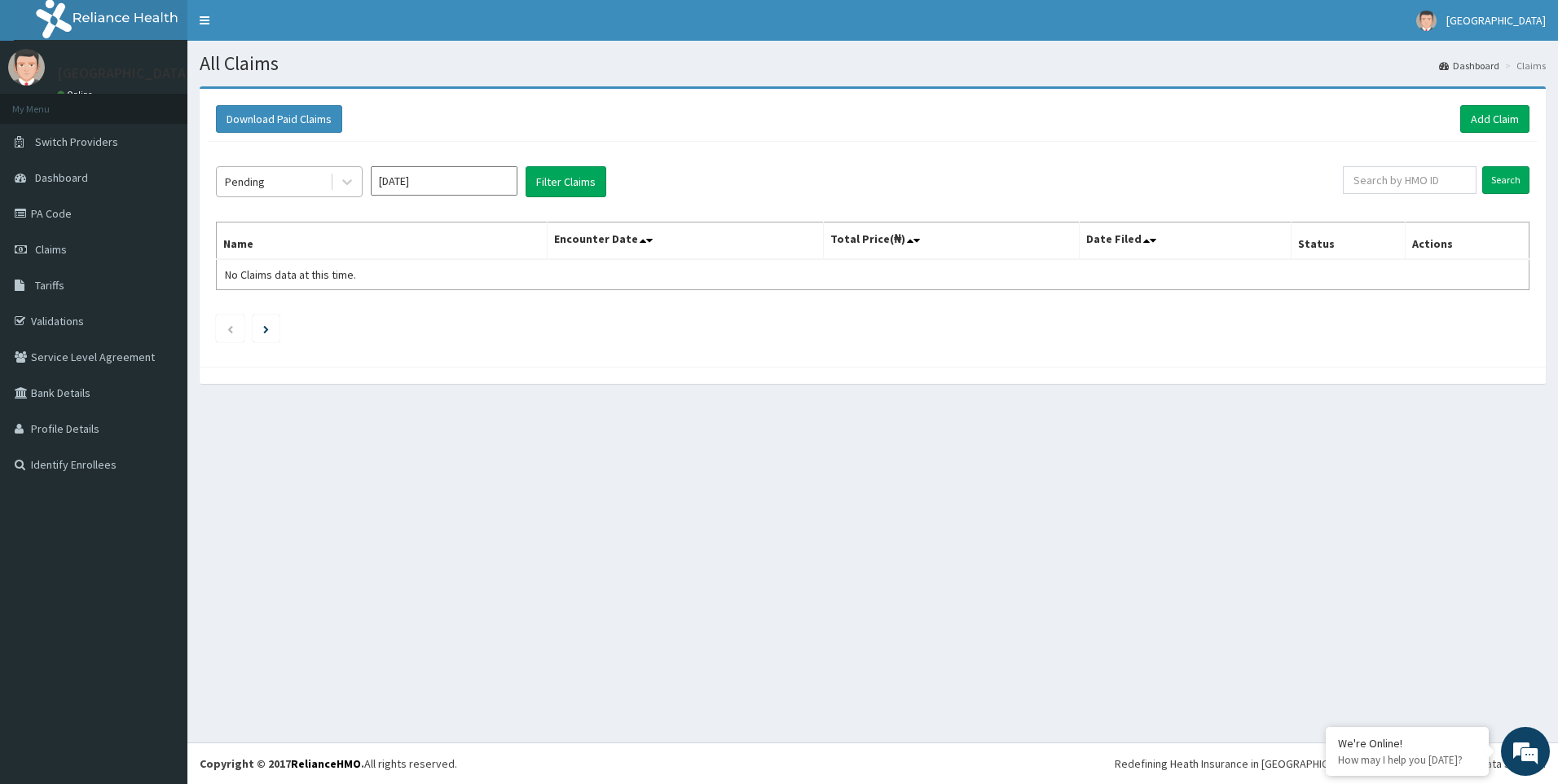
click at [252, 175] on div "Pending" at bounding box center [245, 182] width 40 height 16
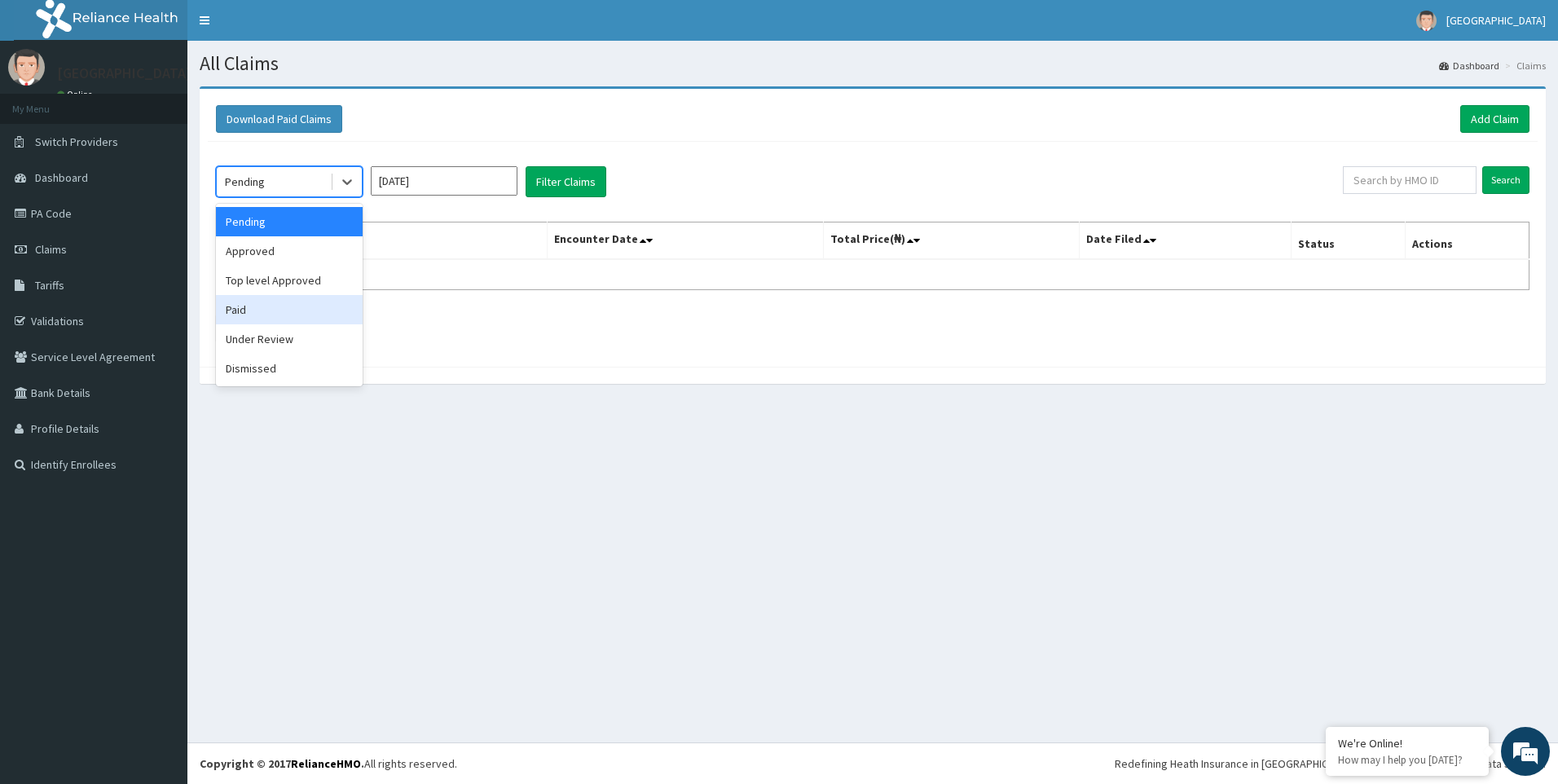
click at [252, 312] on div "Paid" at bounding box center [288, 309] width 146 height 29
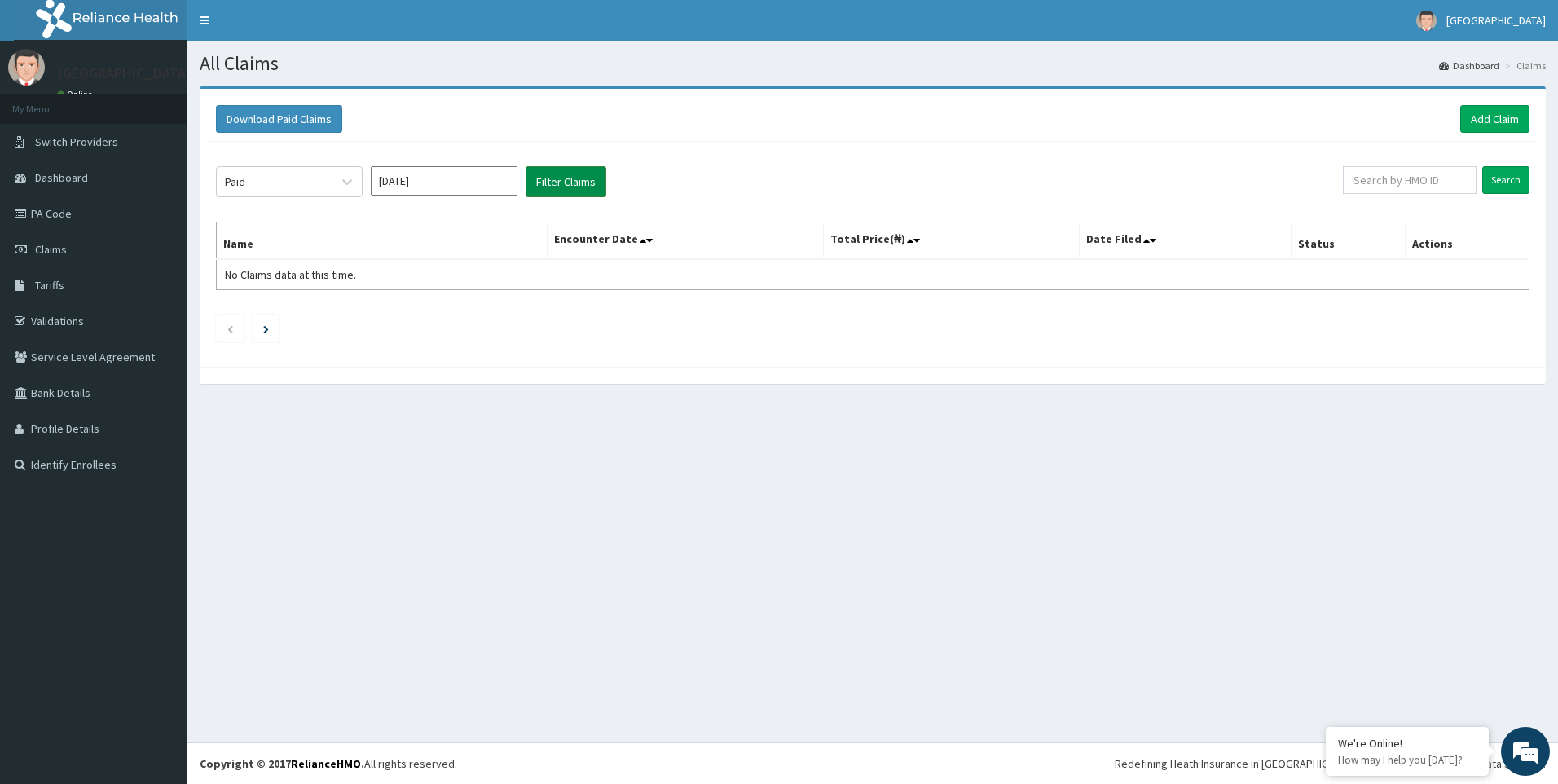
click at [562, 185] on button "Filter Claims" at bounding box center [566, 182] width 81 height 31
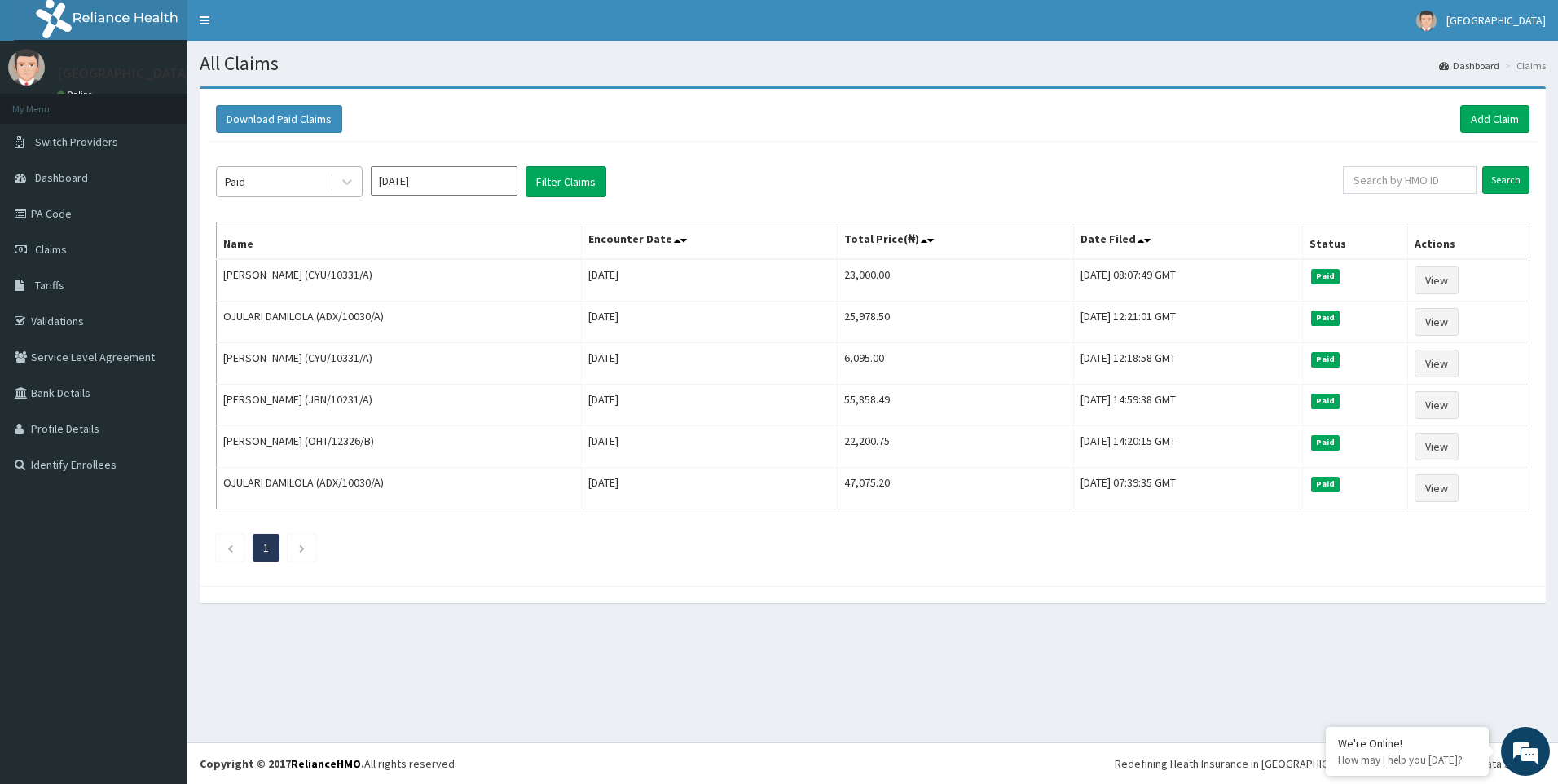
click at [293, 191] on div "Paid" at bounding box center [273, 182] width 114 height 26
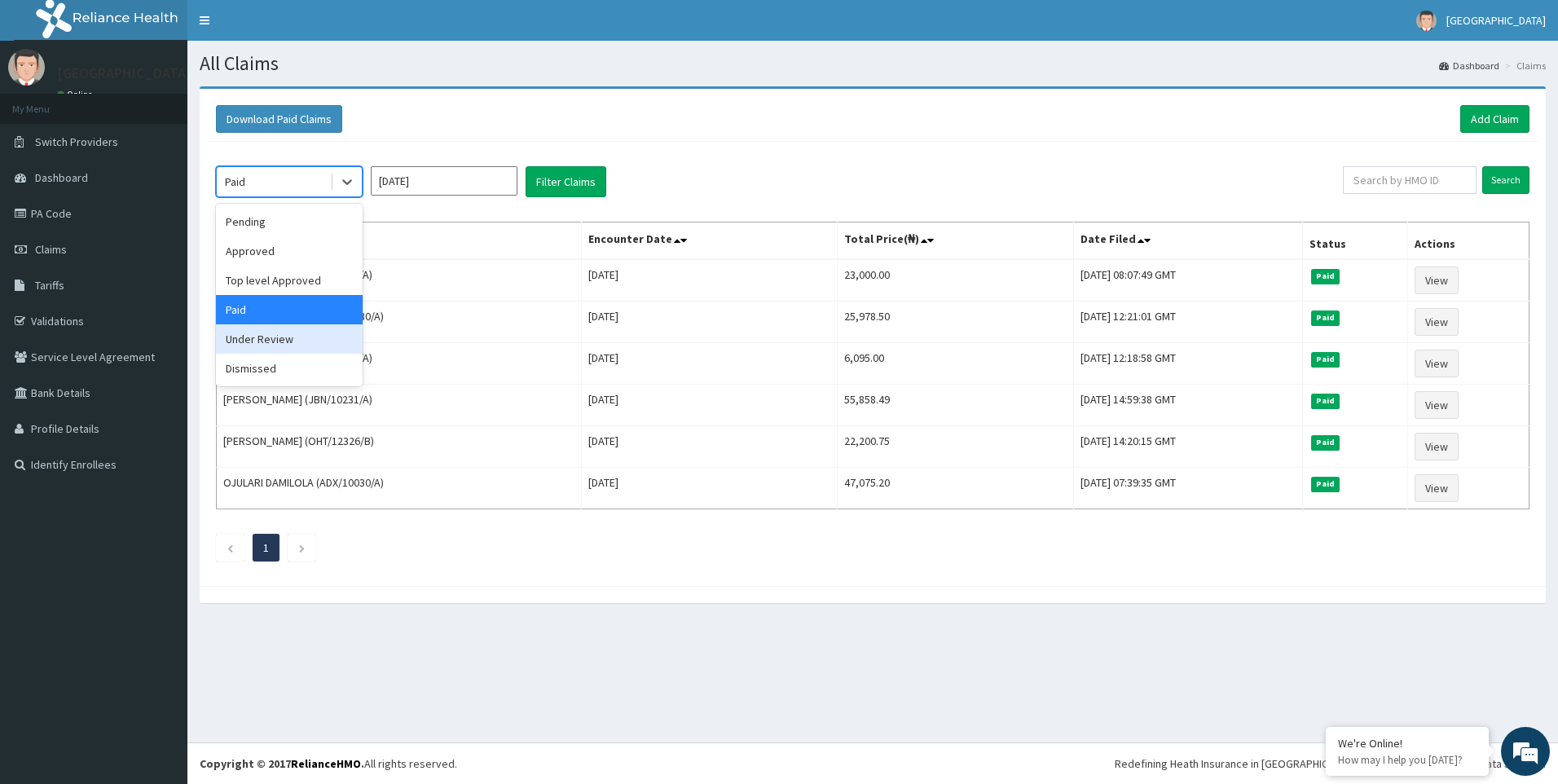
click at [267, 335] on div "Under Review" at bounding box center [288, 339] width 146 height 29
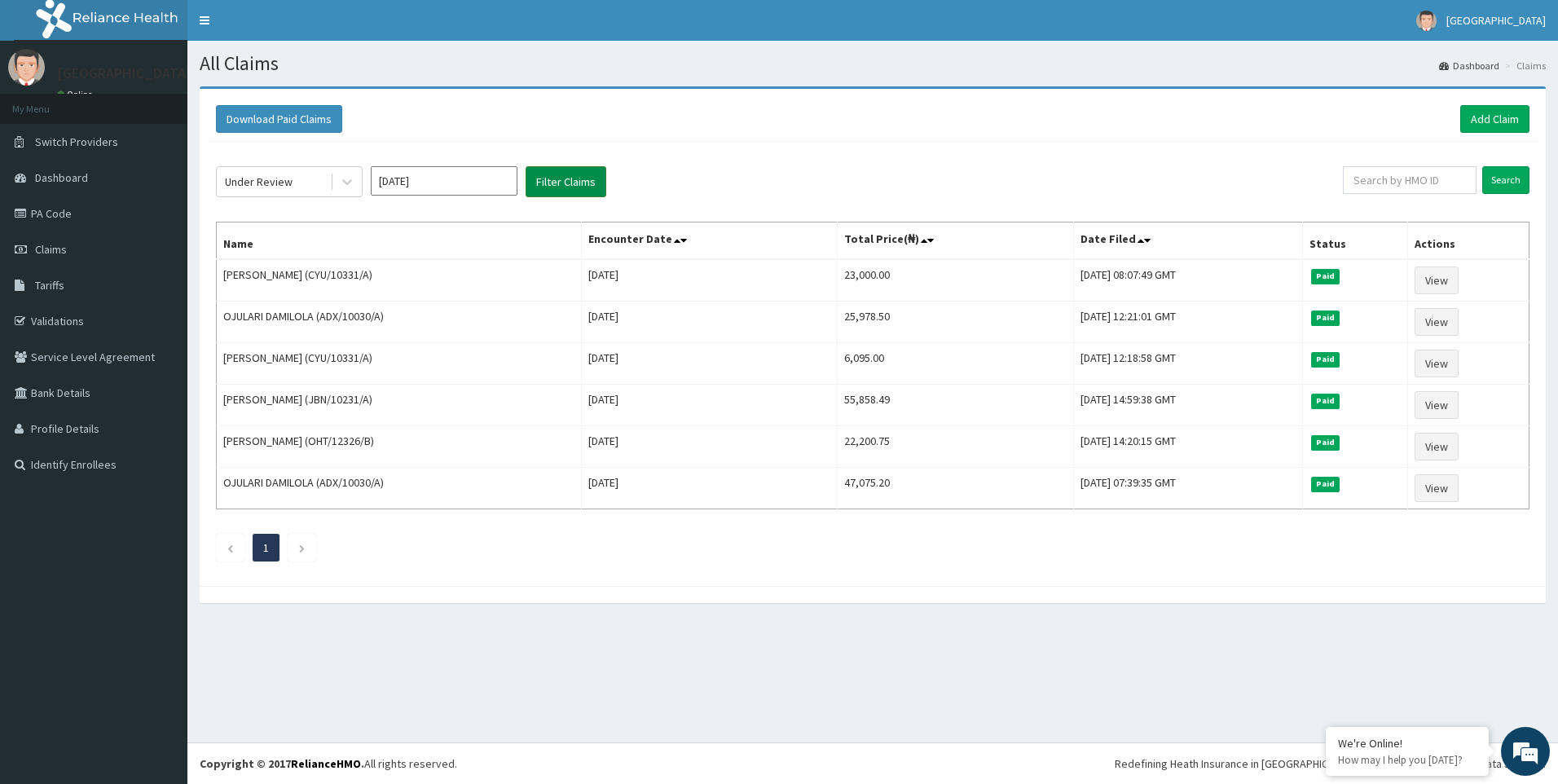
click at [567, 181] on button "Filter Claims" at bounding box center [566, 182] width 81 height 31
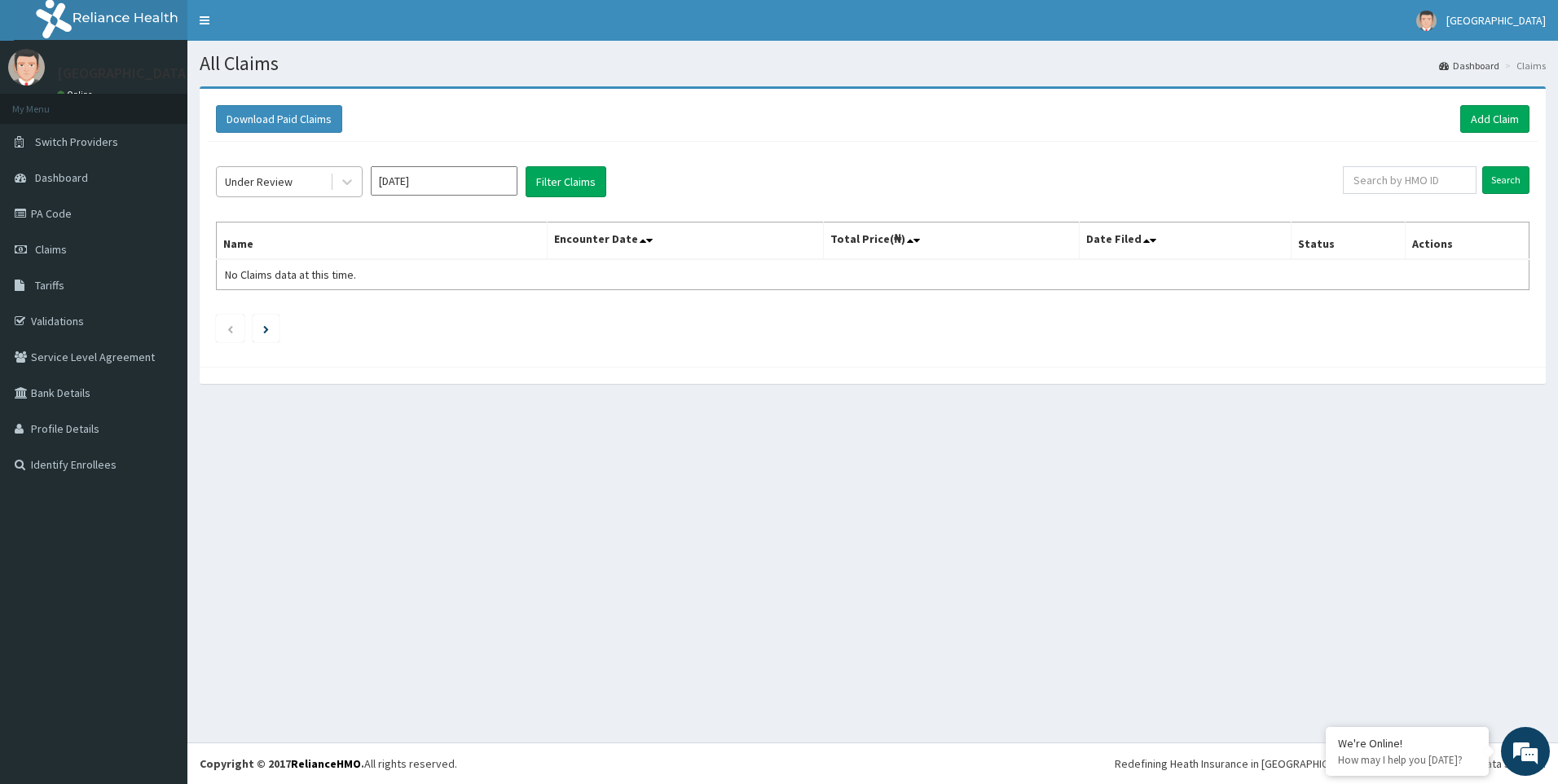
click at [256, 169] on div "Under Review" at bounding box center [273, 182] width 114 height 26
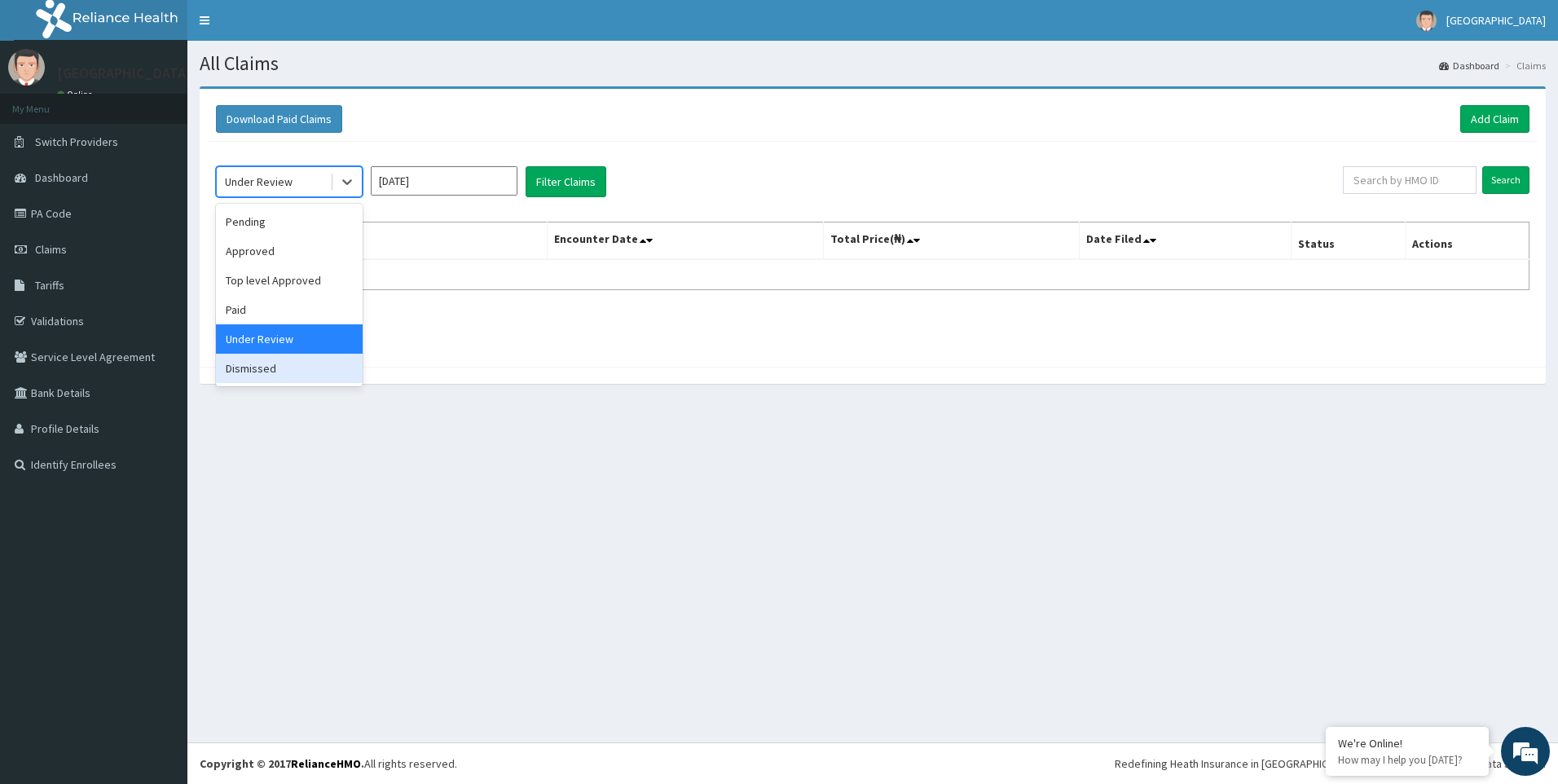
click at [246, 367] on div "Dismissed" at bounding box center [288, 368] width 146 height 29
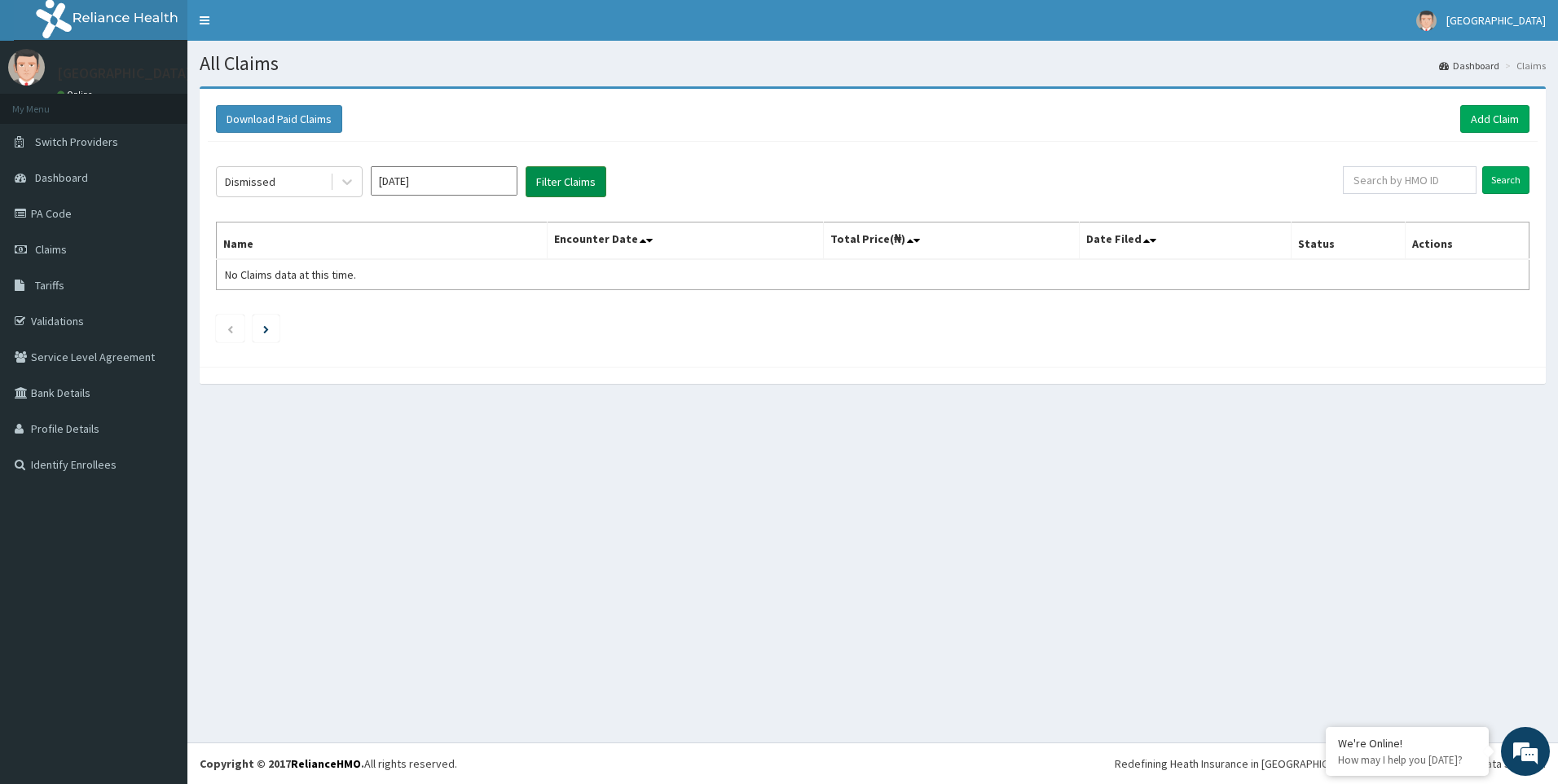
click at [561, 186] on button "Filter Claims" at bounding box center [566, 182] width 81 height 31
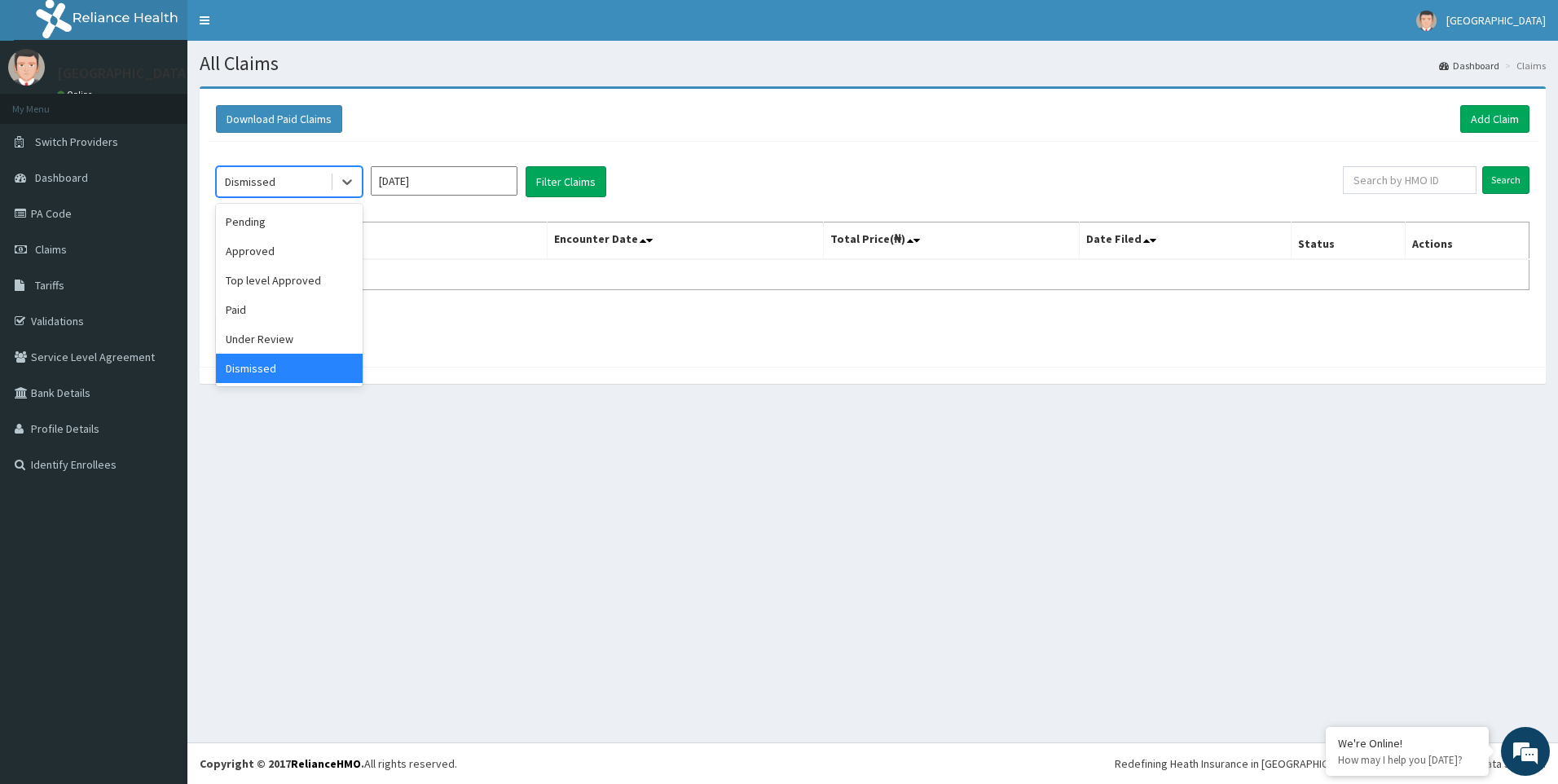
click at [304, 183] on div "Dismissed" at bounding box center [273, 182] width 114 height 26
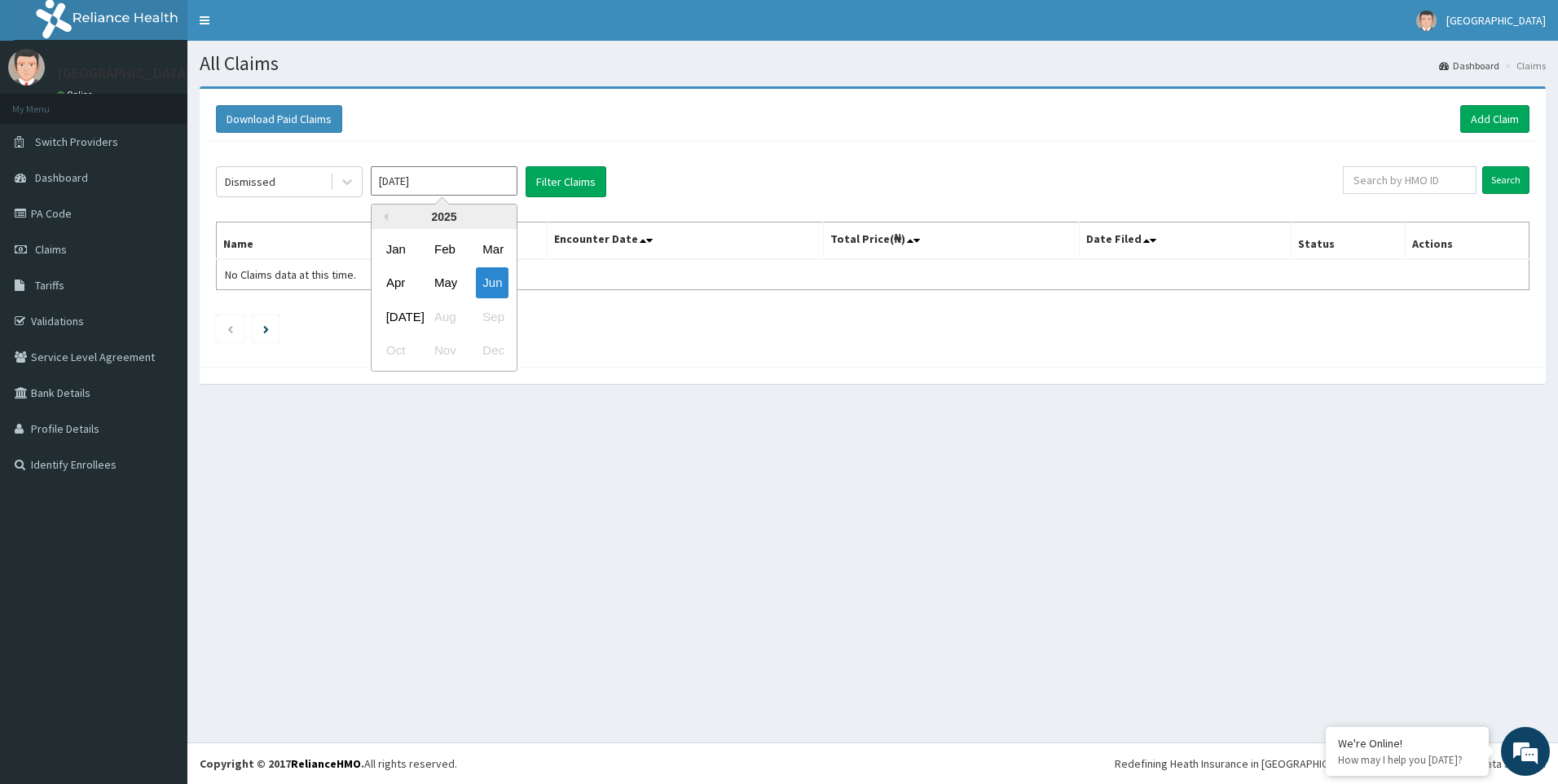
click at [440, 167] on input "Jun 2025" at bounding box center [444, 181] width 146 height 29
click at [397, 308] on div "Jul" at bounding box center [397, 317] width 33 height 30
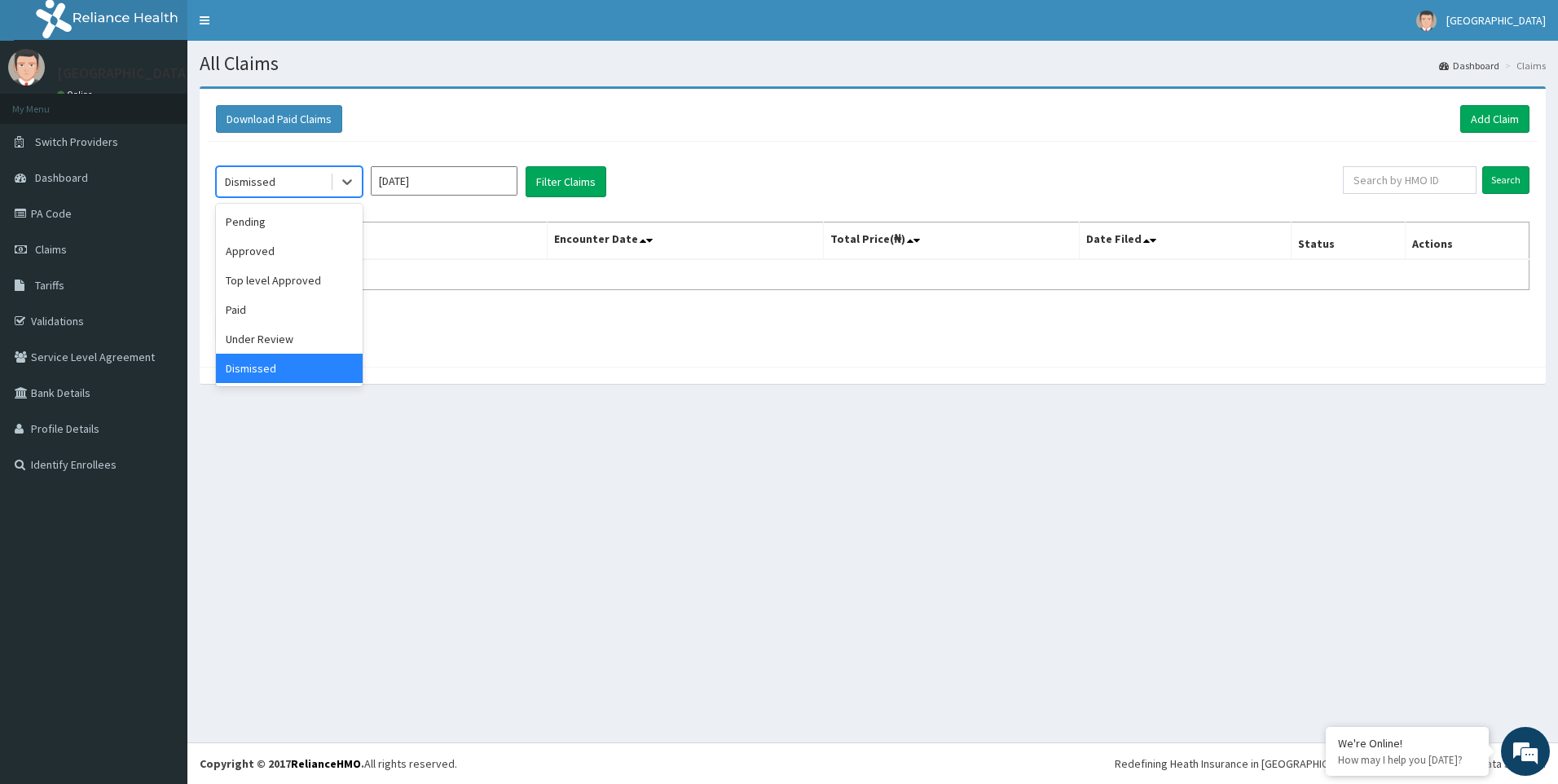
click at [278, 184] on div "Dismissed" at bounding box center [273, 182] width 114 height 26
click at [285, 228] on div "Pending" at bounding box center [288, 222] width 146 height 29
click at [576, 190] on button "Filter Claims" at bounding box center [566, 182] width 81 height 31
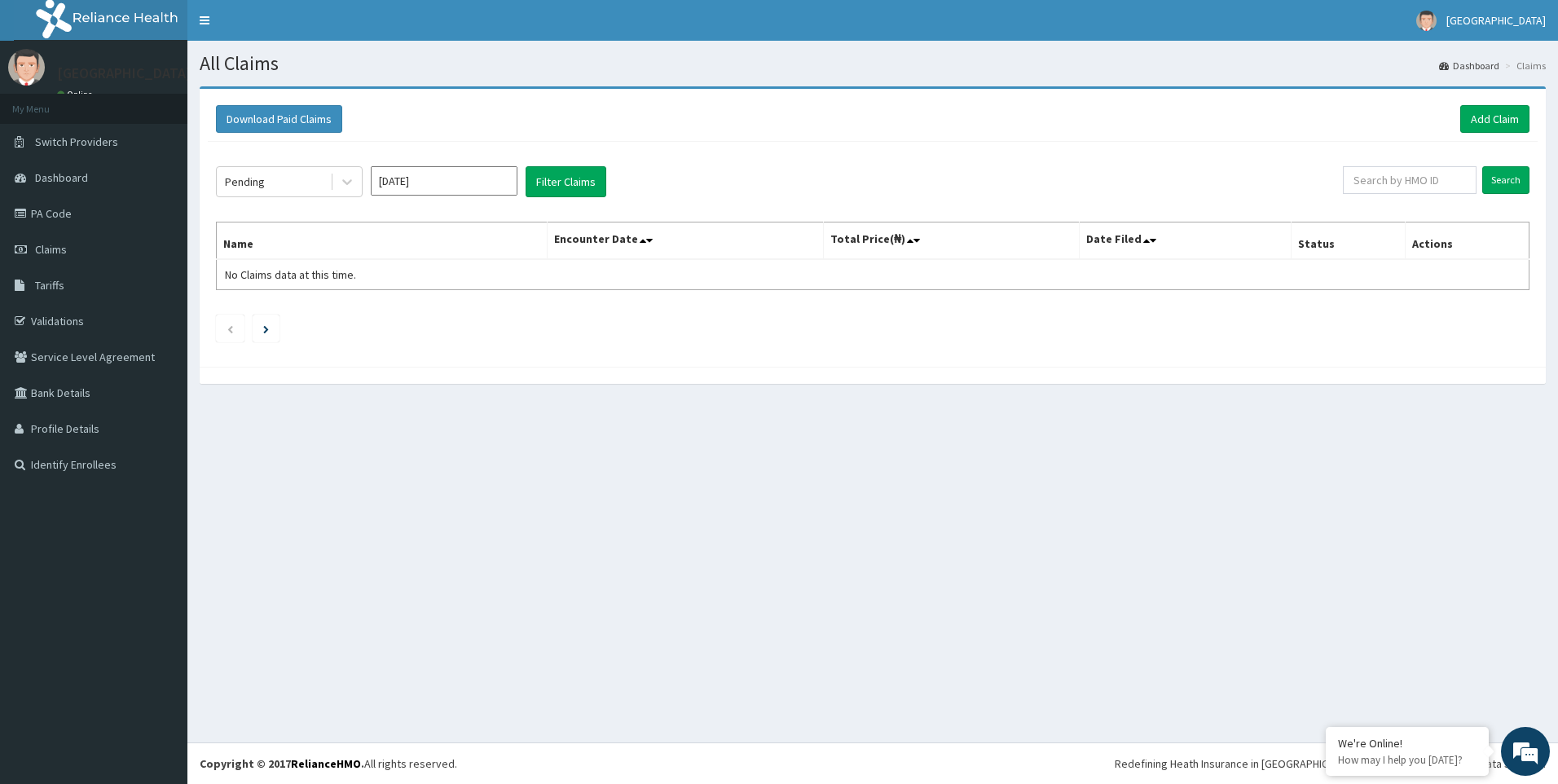
click at [420, 176] on input "Jun 2025" at bounding box center [444, 181] width 146 height 29
click at [406, 322] on div "Jul" at bounding box center [397, 317] width 33 height 30
click at [452, 185] on input "Jun 2025" at bounding box center [444, 181] width 146 height 29
click at [442, 318] on div "Jul Aug Sep" at bounding box center [445, 317] width 146 height 34
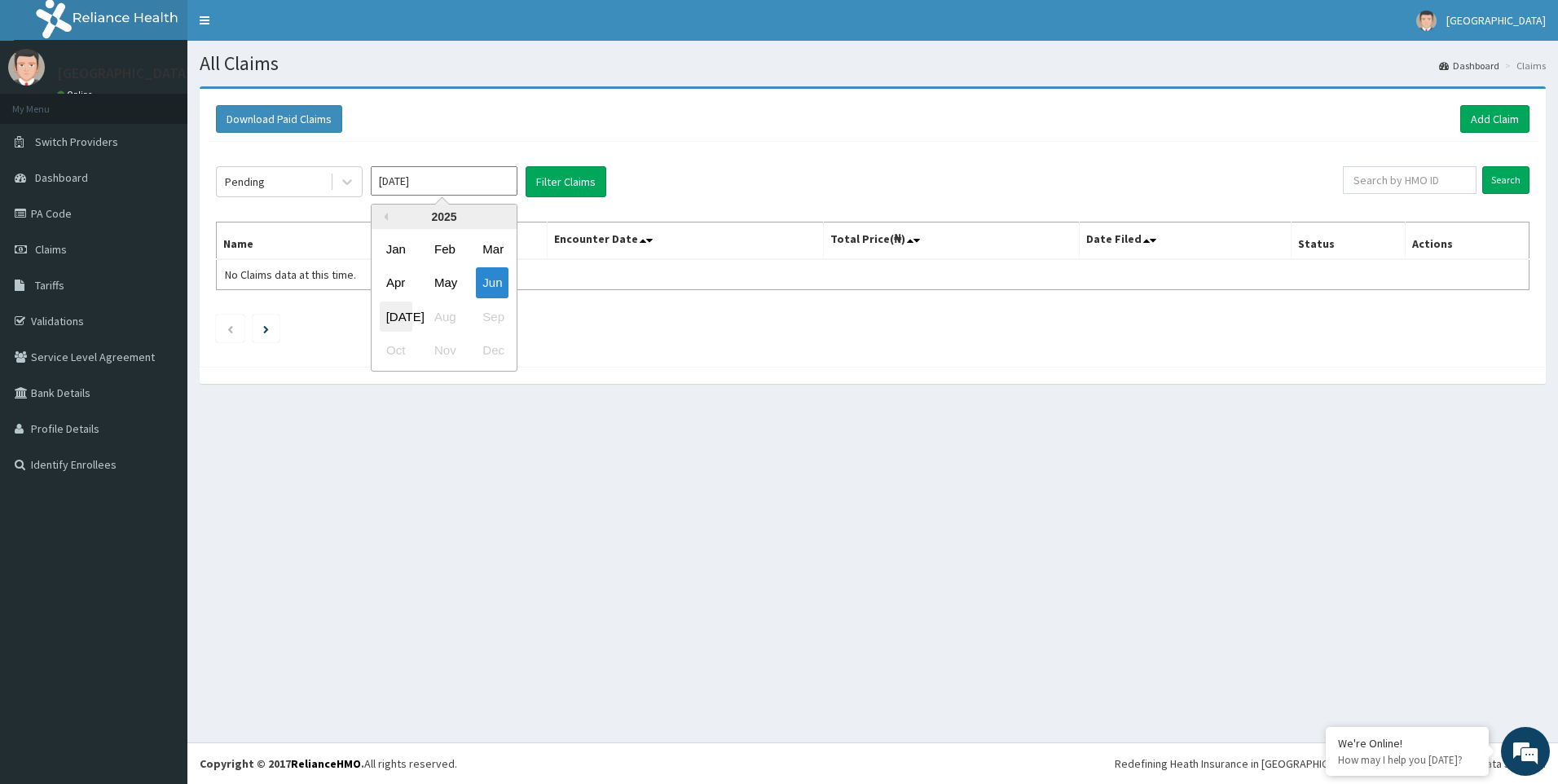
click at [401, 312] on div "Jul" at bounding box center [397, 317] width 33 height 30
click at [439, 189] on input "Jun 2025" at bounding box center [444, 181] width 146 height 29
click at [446, 322] on div "Jul Aug Sep" at bounding box center [445, 317] width 146 height 34
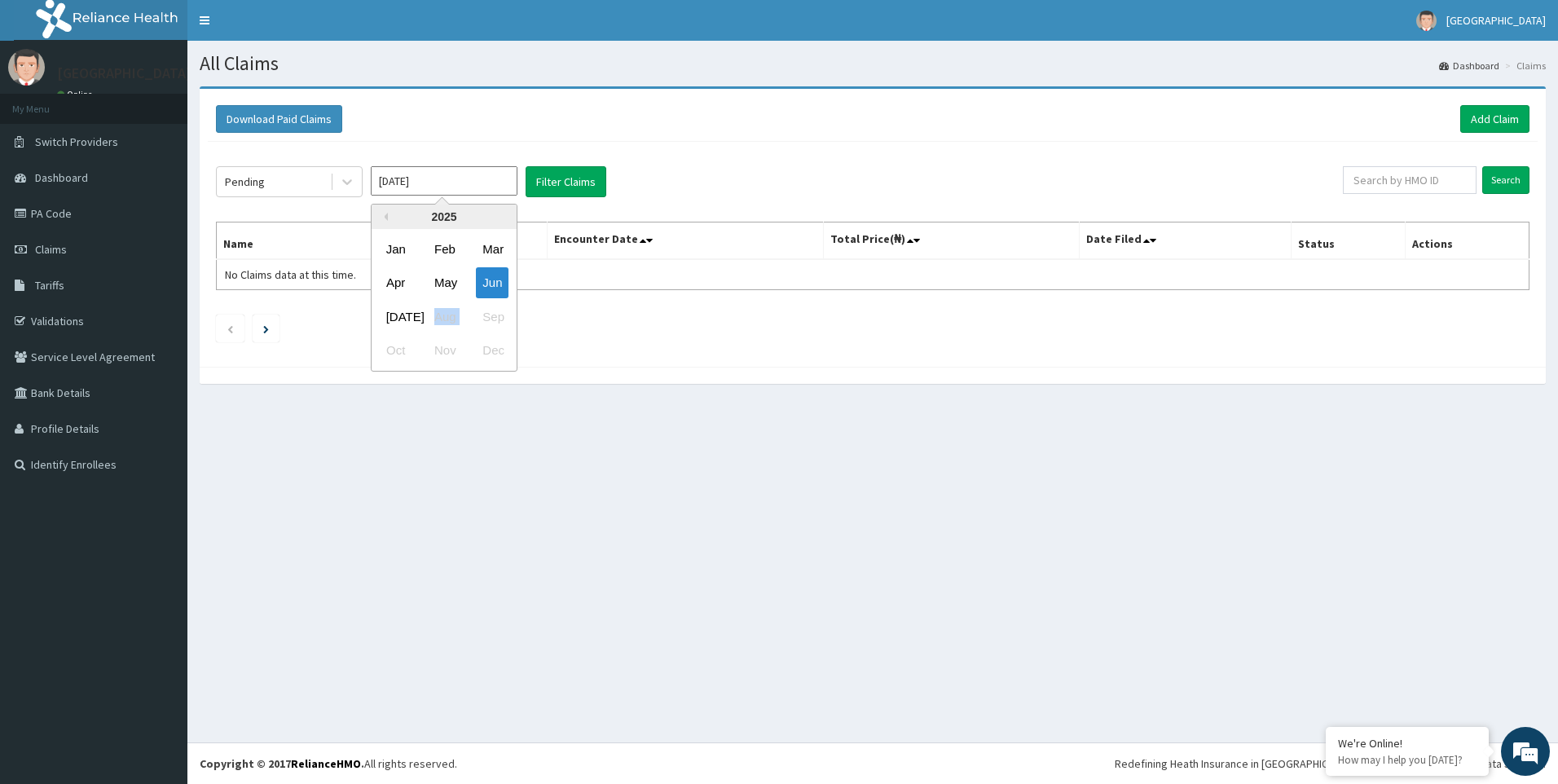
click at [446, 322] on div "Jul Aug Sep" at bounding box center [445, 317] width 146 height 34
drag, startPoint x: 446, startPoint y: 322, endPoint x: 407, endPoint y: 326, distance: 39.2
click at [407, 326] on div "Jul" at bounding box center [397, 317] width 33 height 30
click at [457, 176] on input "Jun 2025" at bounding box center [444, 181] width 146 height 29
click at [455, 288] on div "May" at bounding box center [444, 283] width 33 height 30
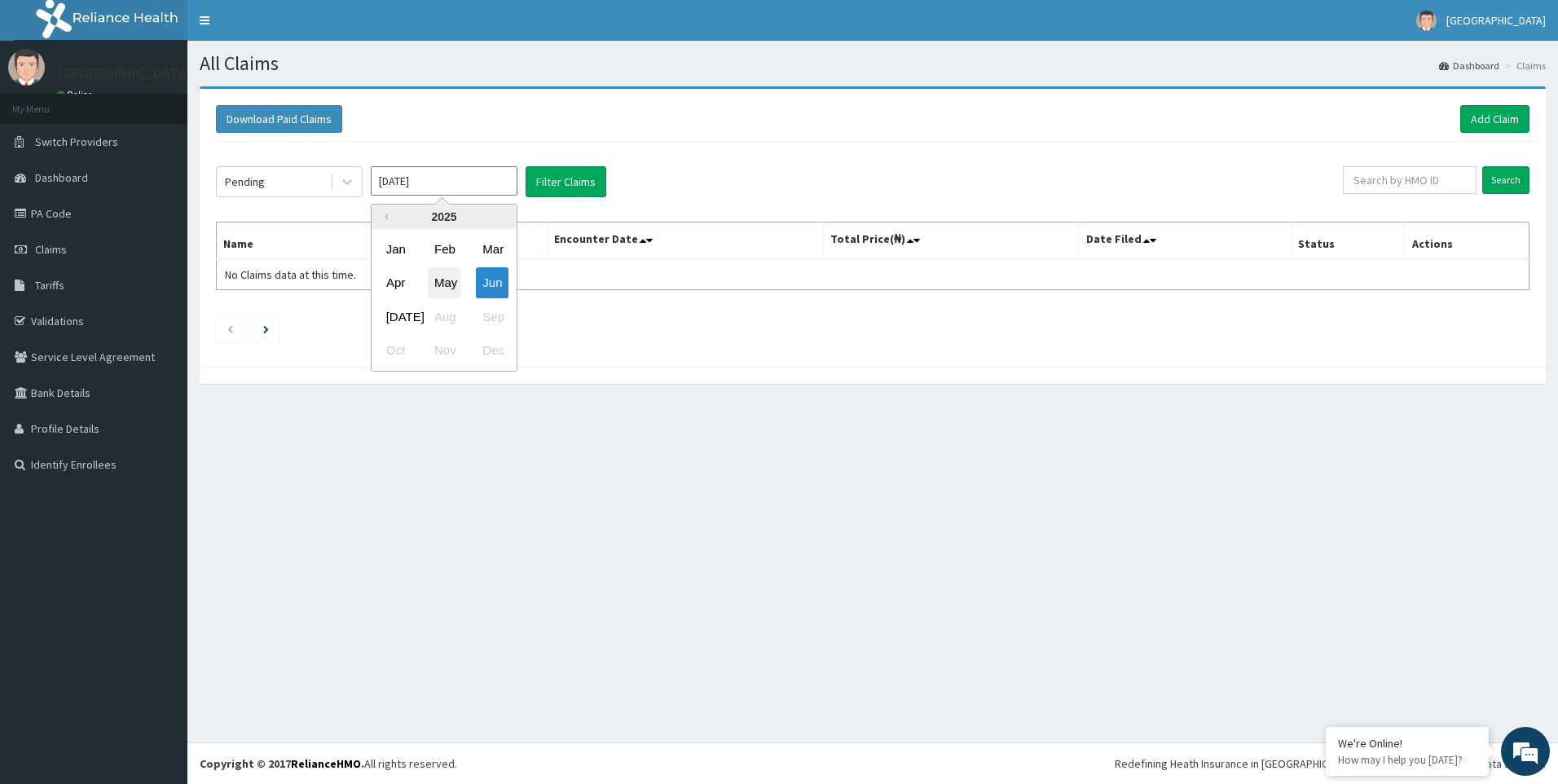
type input "Apr 2025"
click at [437, 173] on input "Apr 2025" at bounding box center [444, 181] width 146 height 29
